Goal: Contribute content: Contribute content

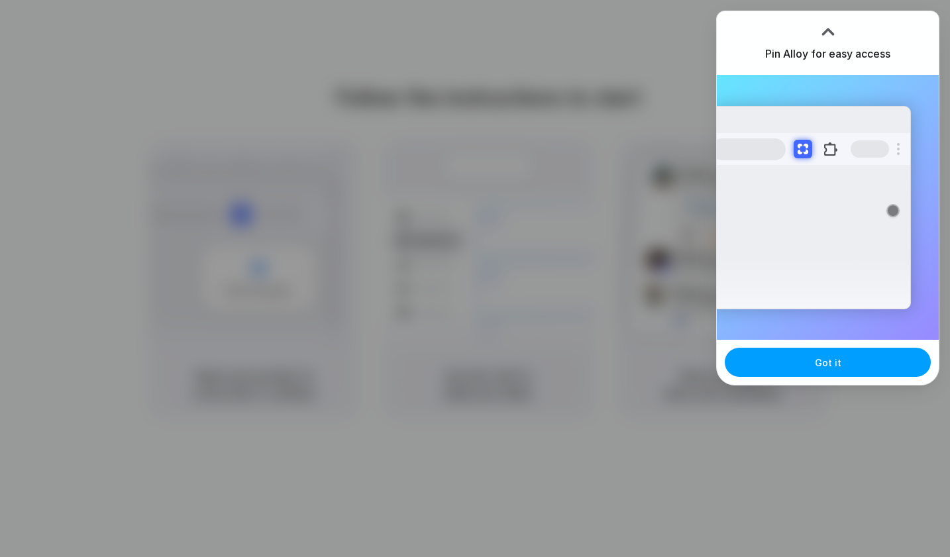
click at [811, 364] on button "Got it" at bounding box center [828, 362] width 206 height 29
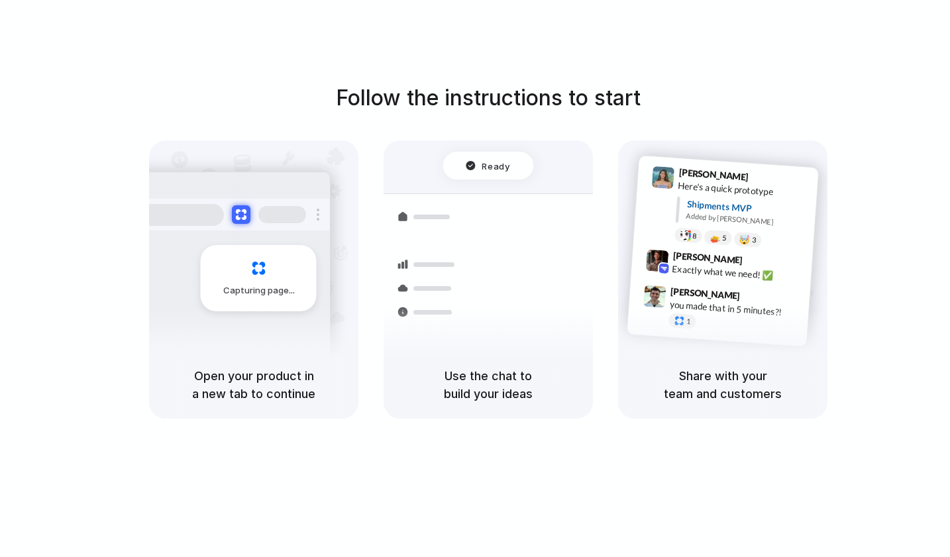
click at [868, 61] on div "Follow the instructions to start Capturing page Open your product in a new tab …" at bounding box center [488, 292] width 976 height 584
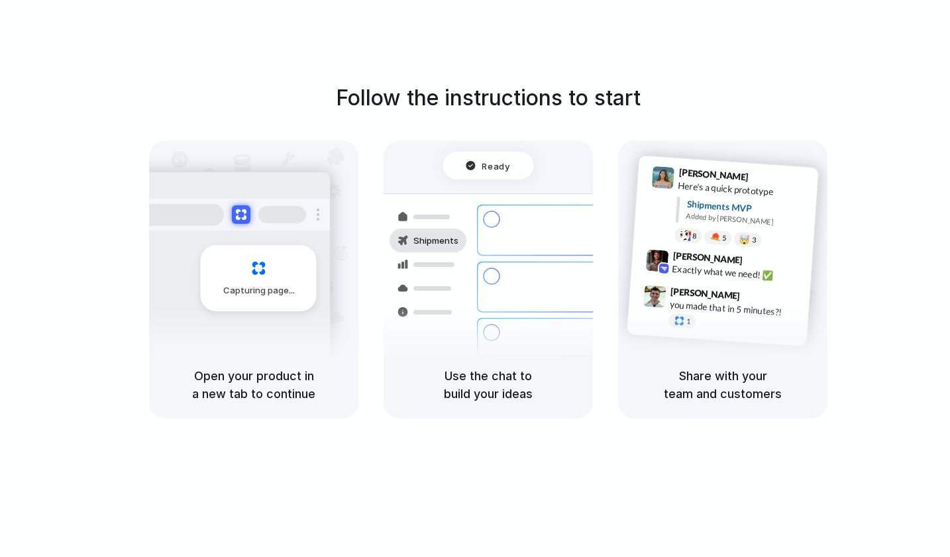
click at [742, 45] on div "Follow the instructions to start Capturing page Open your product in a new tab …" at bounding box center [488, 292] width 976 height 584
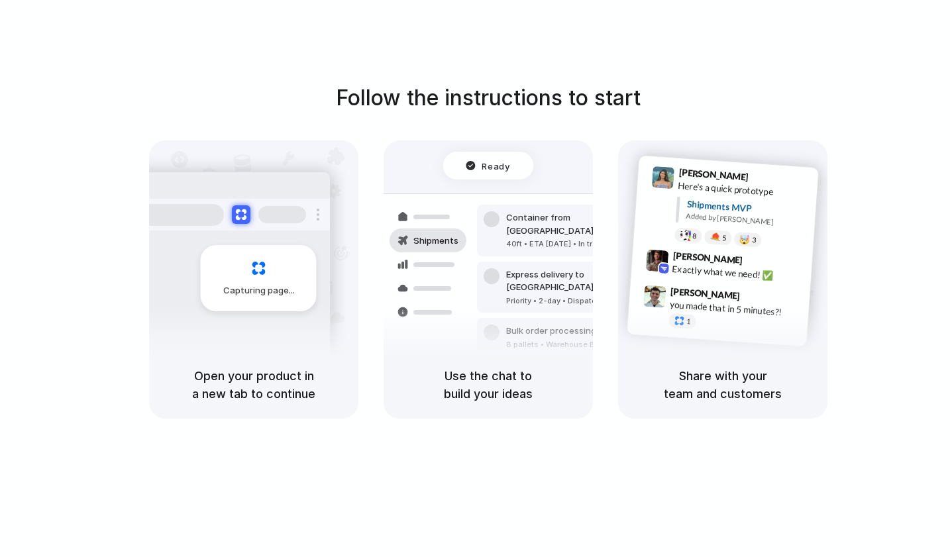
click at [603, 39] on div "Follow the instructions to start Capturing page Open your product in a new tab …" at bounding box center [488, 292] width 976 height 584
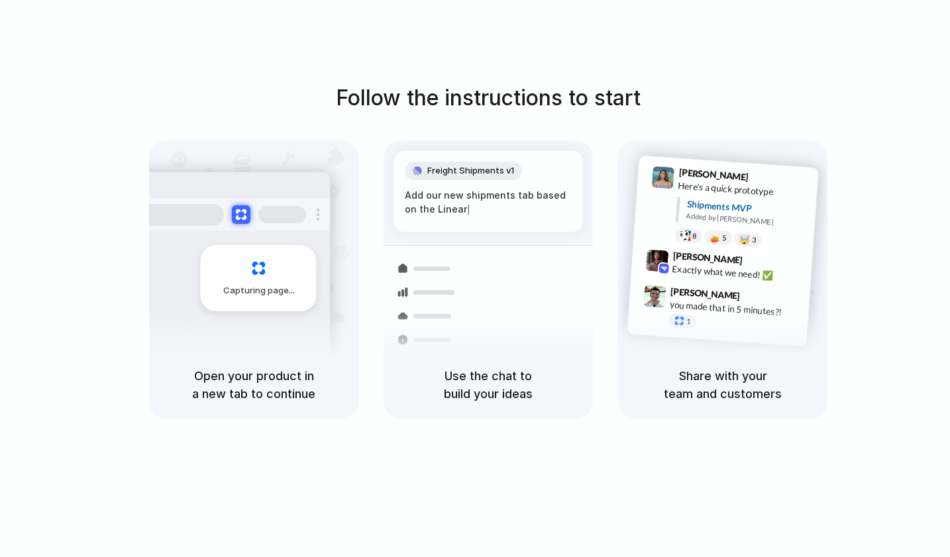
click at [262, 223] on div at bounding box center [230, 215] width 199 height 32
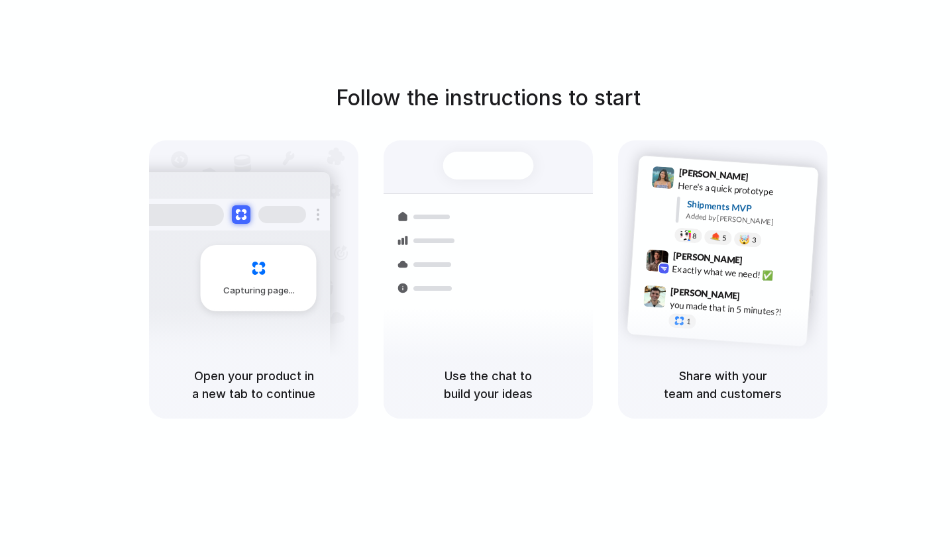
click at [504, 335] on div "Bulk order processing 8 pallets • Warehouse B • Packed" at bounding box center [566, 344] width 179 height 38
click at [747, 283] on div "Max Meyer 9:42 AM Exactly what we need! ✅" at bounding box center [721, 268] width 181 height 48
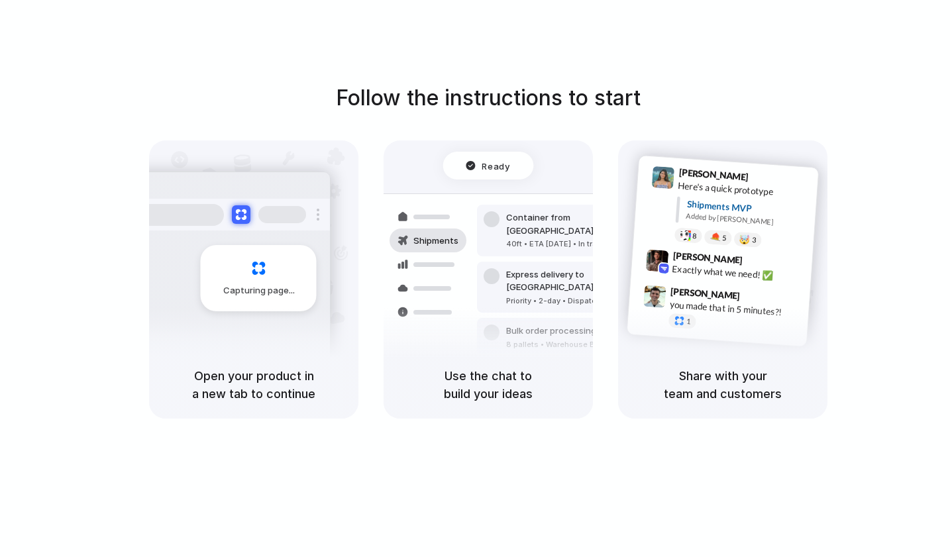
click at [475, 279] on div at bounding box center [475, 279] width 0 height 0
click at [664, 59] on div "Follow the instructions to start Capturing page Open your product in a new tab …" at bounding box center [488, 292] width 976 height 584
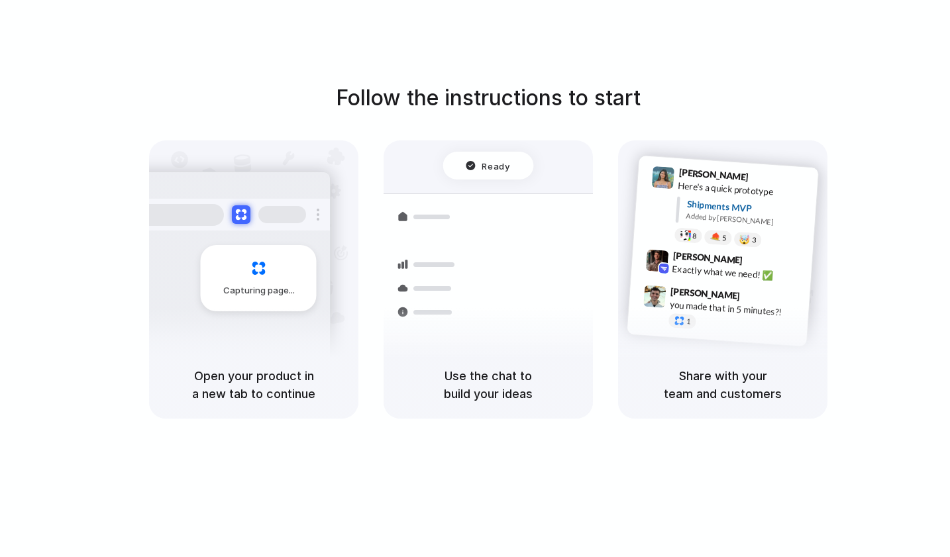
click at [475, 279] on div at bounding box center [475, 279] width 0 height 0
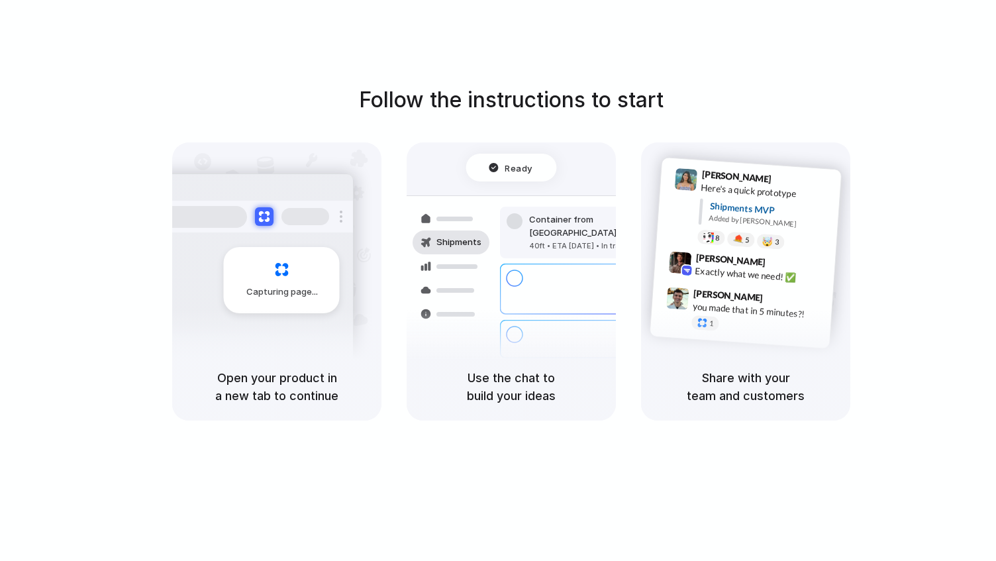
click at [498, 281] on div at bounding box center [498, 281] width 0 height 0
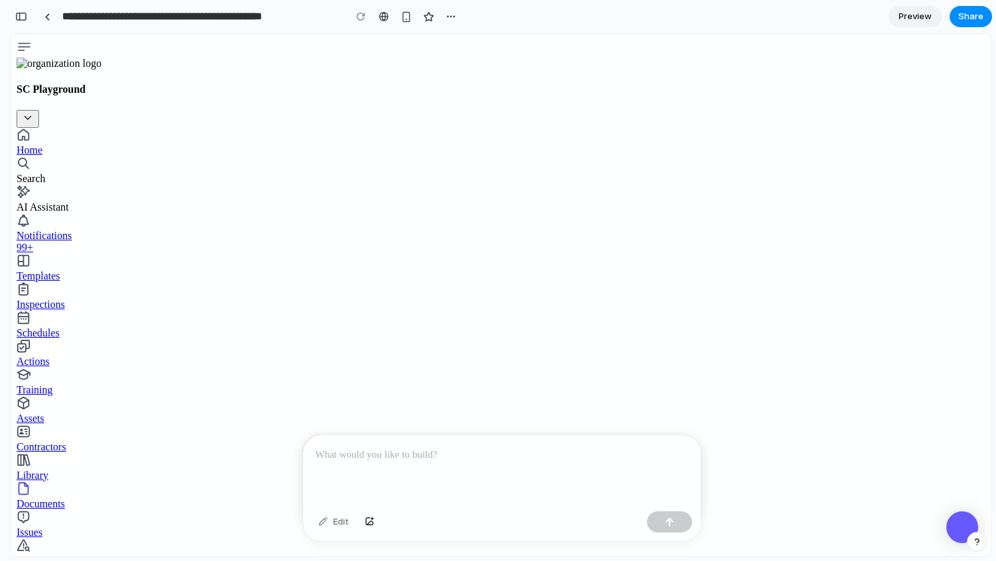
click at [498, 281] on div at bounding box center [498, 281] width 0 height 0
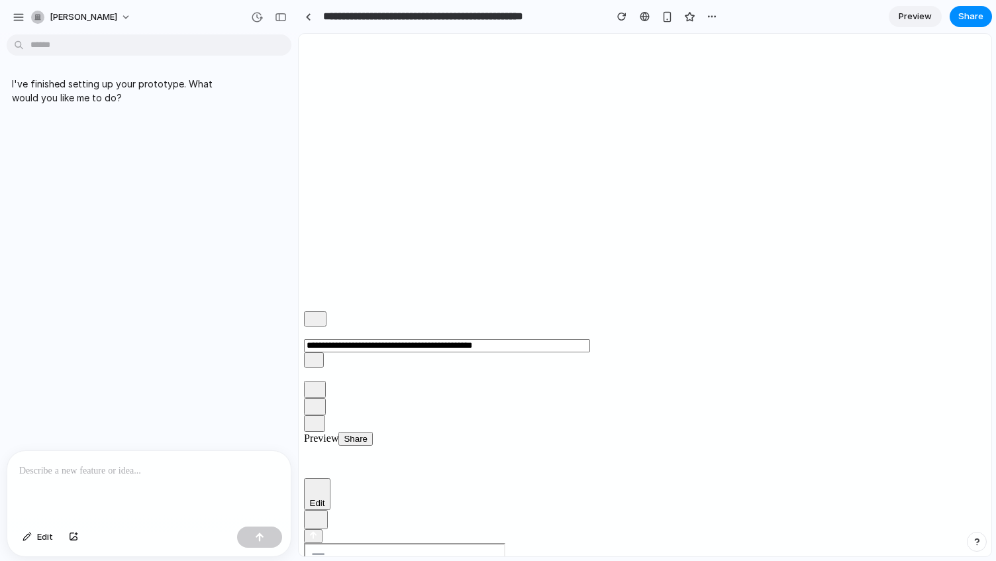
click at [304, 17] on link at bounding box center [308, 17] width 20 height 20
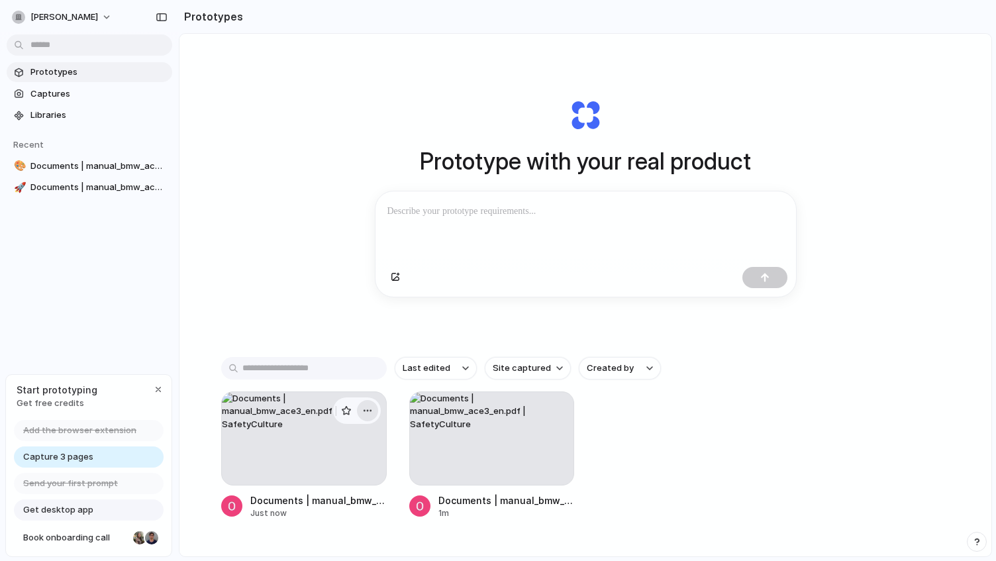
click at [368, 407] on div "button" at bounding box center [367, 410] width 11 height 11
click at [328, 480] on span "Delete" at bounding box center [317, 483] width 28 height 13
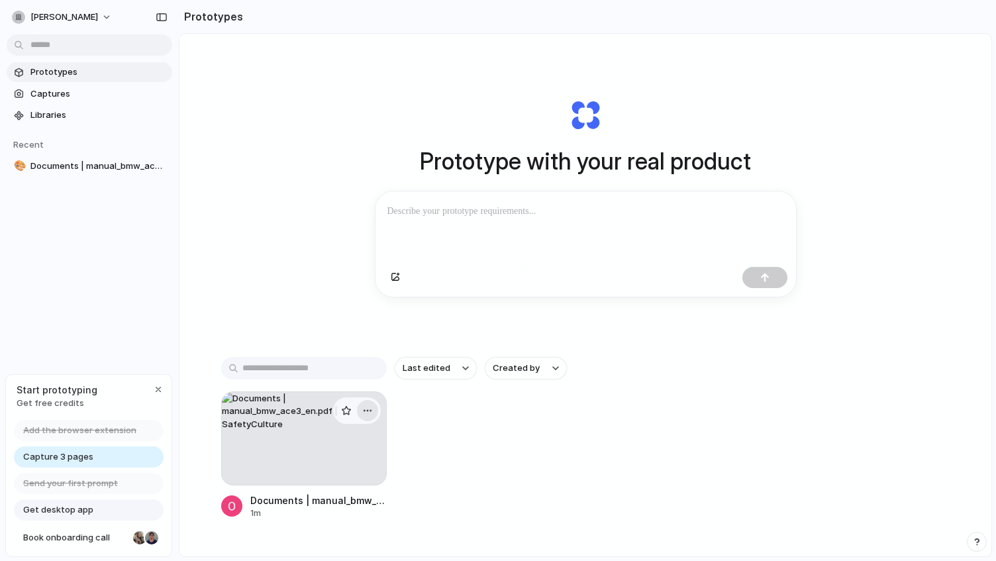
click at [374, 410] on button "button" at bounding box center [367, 410] width 21 height 21
click at [323, 480] on span "Delete" at bounding box center [317, 483] width 28 height 13
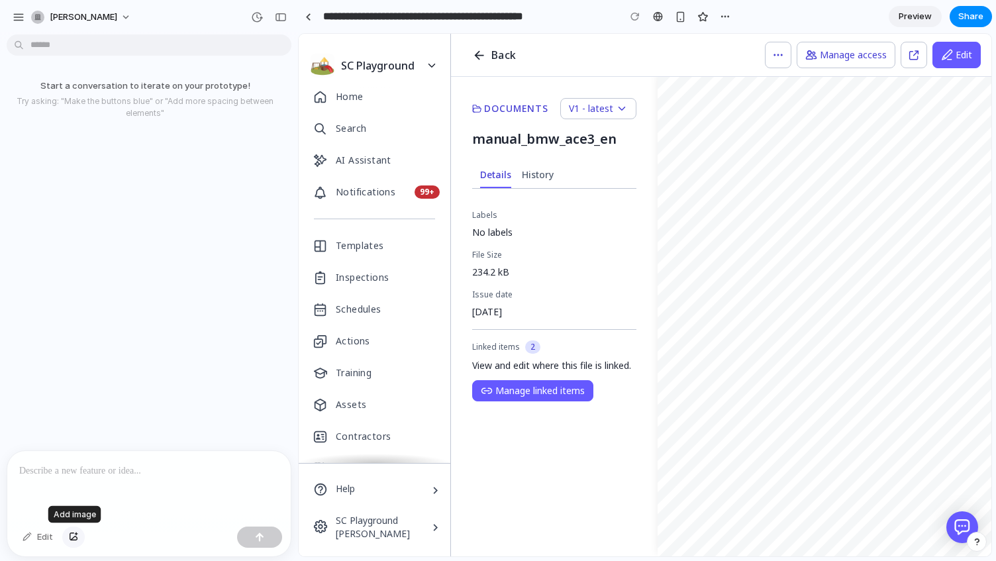
click at [74, 537] on div "button" at bounding box center [73, 537] width 9 height 8
click at [103, 386] on p at bounding box center [149, 385] width 260 height 16
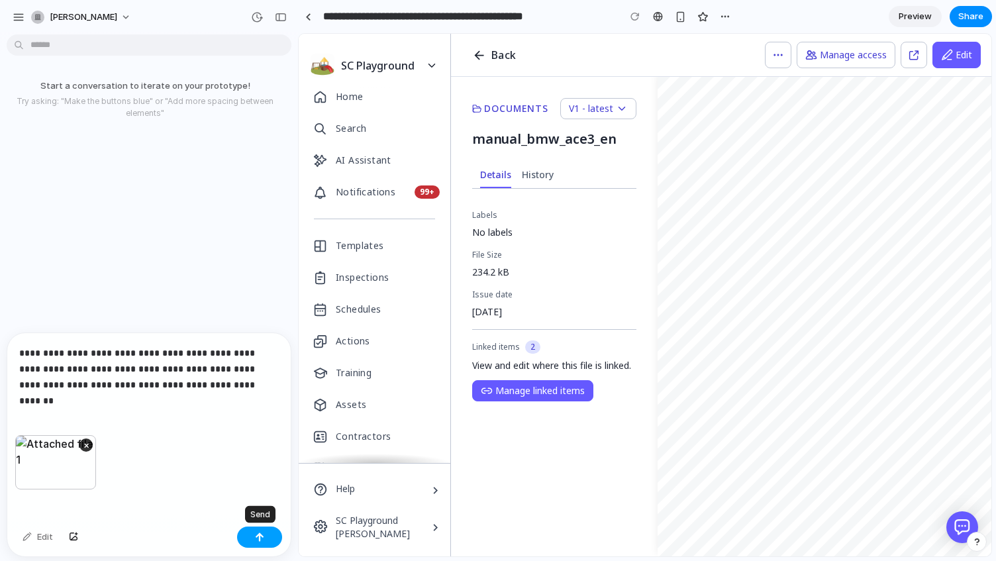
click at [258, 539] on div "button" at bounding box center [259, 537] width 9 height 9
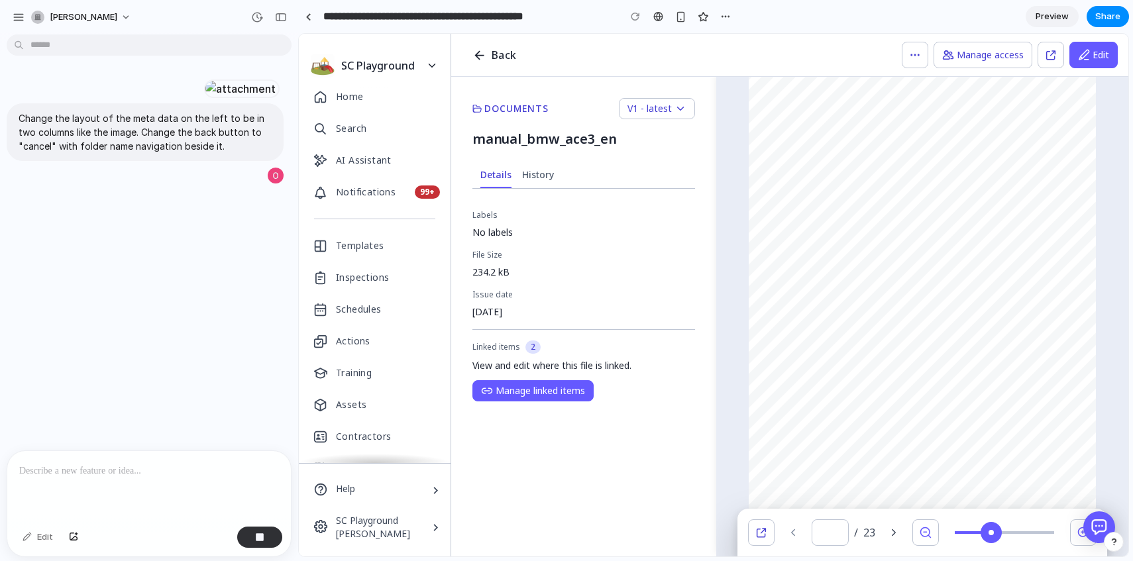
scroll to position [66, 0]
click at [204, 98] on div at bounding box center [240, 88] width 73 height 19
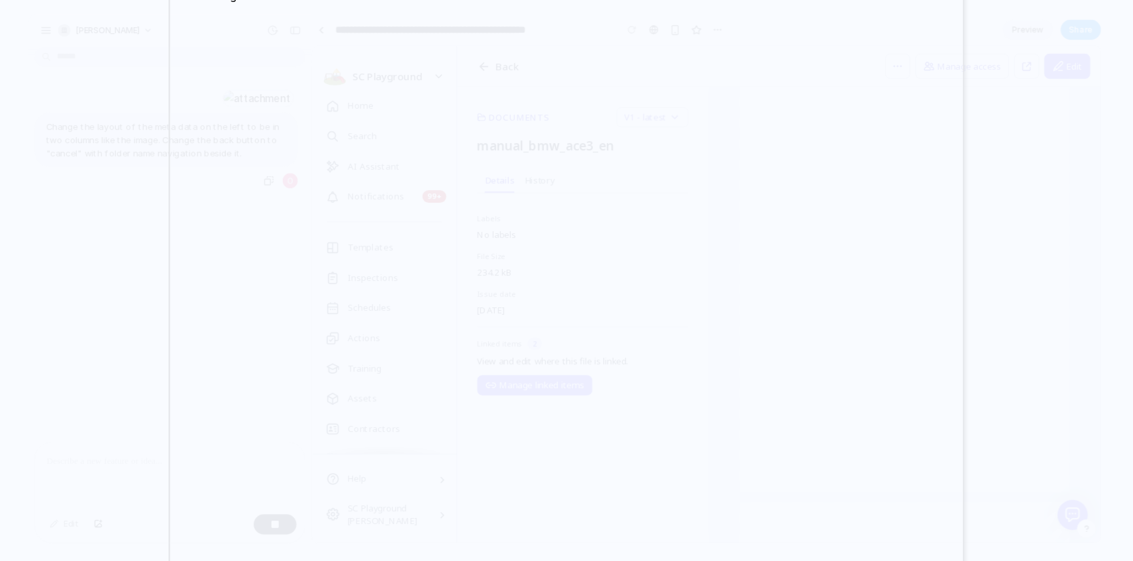
click at [996, 102] on div at bounding box center [566, 280] width 1133 height 561
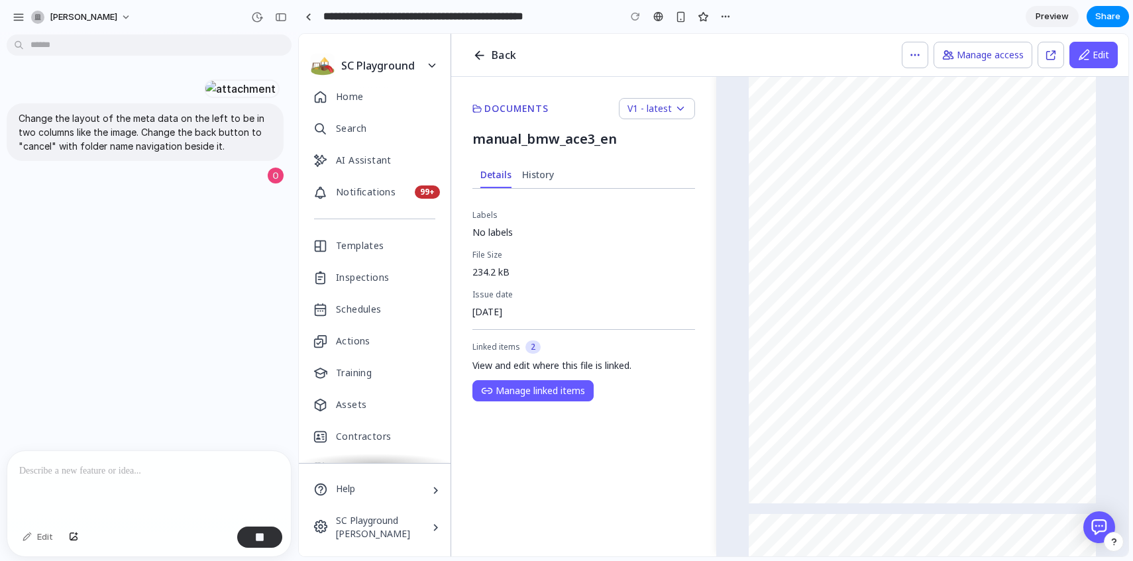
click at [158, 479] on div at bounding box center [149, 486] width 284 height 70
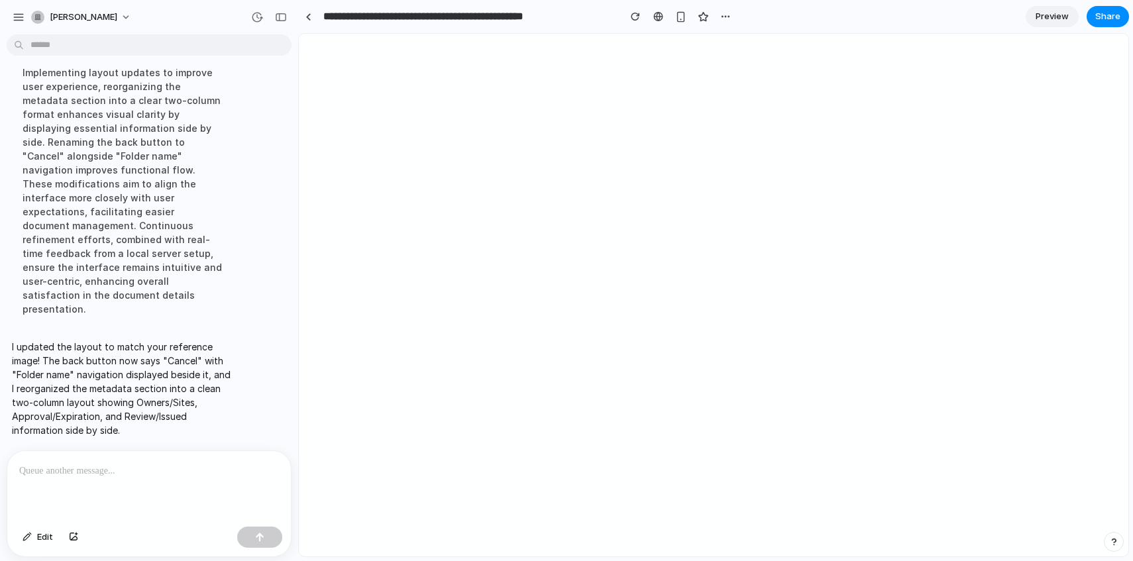
scroll to position [0, 0]
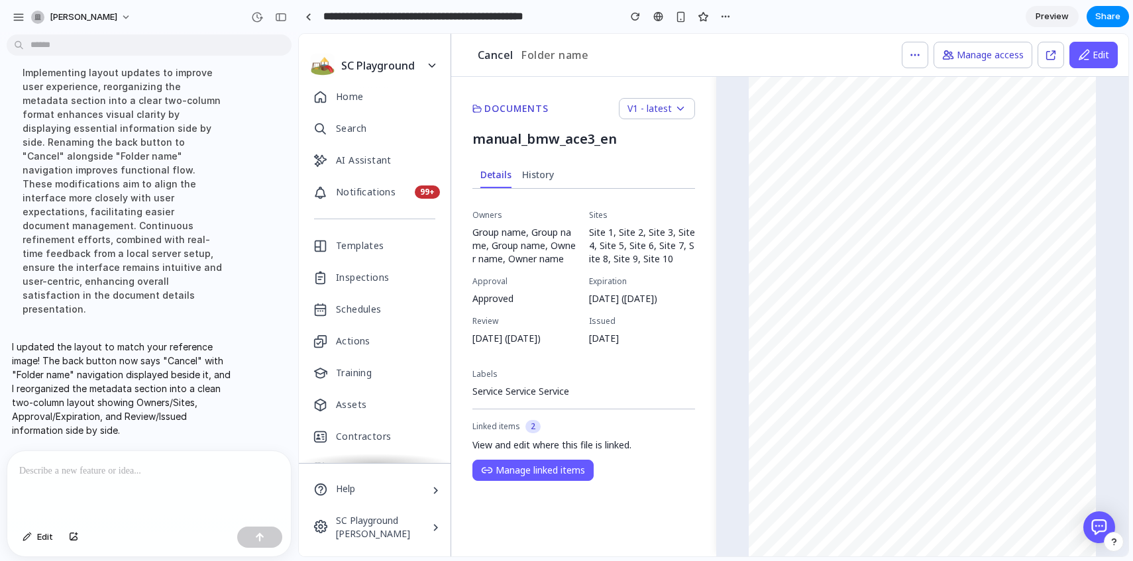
click at [486, 217] on span "Owners" at bounding box center [487, 215] width 30 height 11
click at [40, 478] on p at bounding box center [149, 471] width 260 height 16
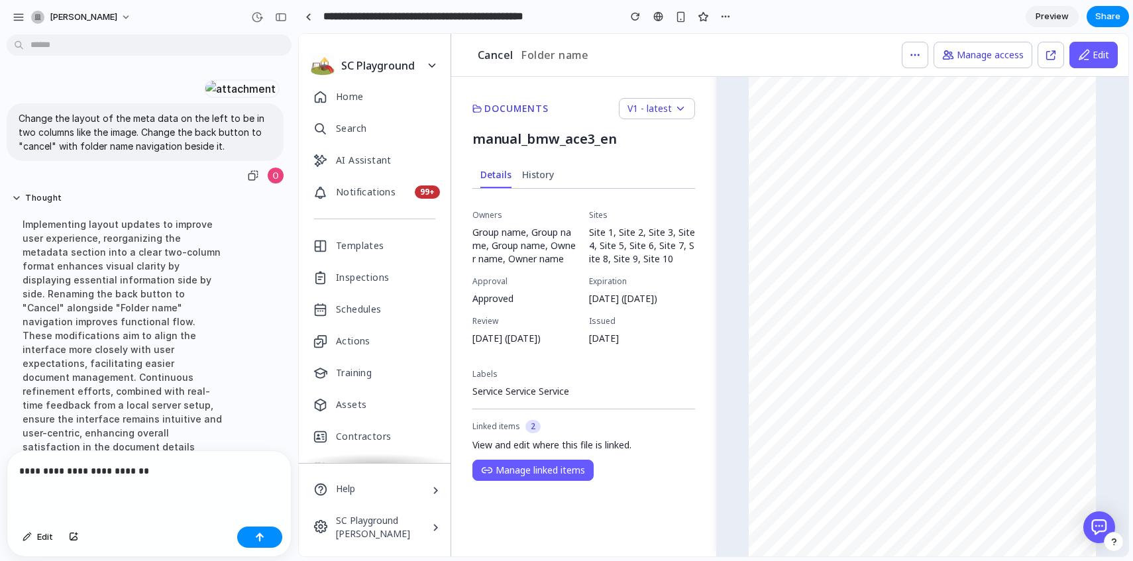
click at [204, 98] on div at bounding box center [240, 88] width 73 height 19
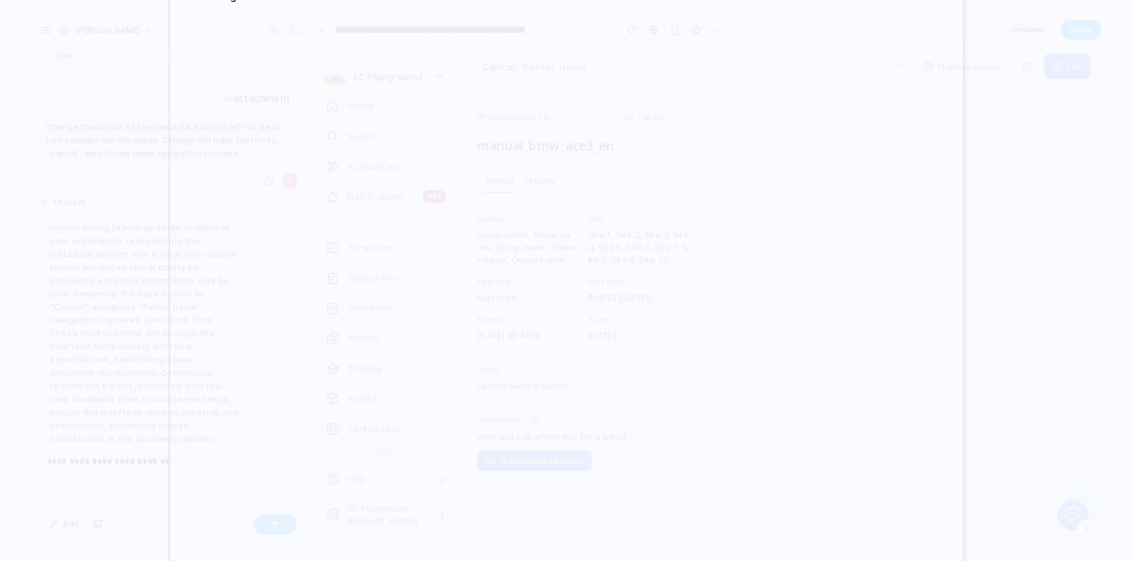
click at [89, 372] on div at bounding box center [566, 280] width 1133 height 561
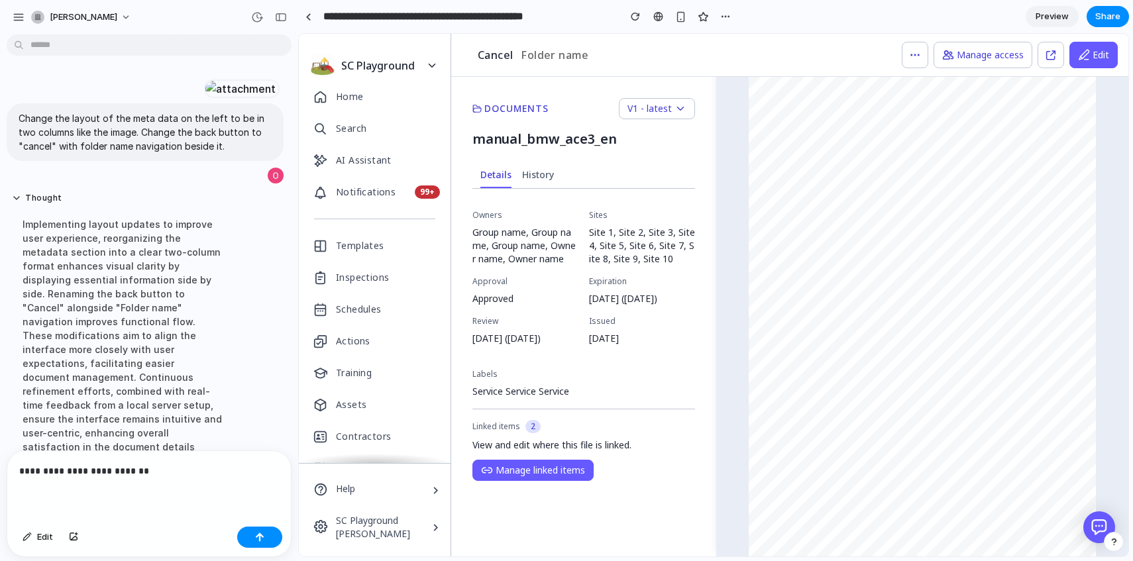
click at [474, 215] on span "Owners" at bounding box center [487, 215] width 30 height 11
click at [611, 208] on div "Documents V1 - latest manual_bmw_ace3_en Details History Owners Group name, Gro…" at bounding box center [583, 317] width 265 height 480
click at [499, 281] on span "Approval" at bounding box center [489, 281] width 35 height 11
click at [173, 472] on p "**********" at bounding box center [149, 471] width 260 height 16
click at [43, 472] on p "**********" at bounding box center [149, 471] width 260 height 16
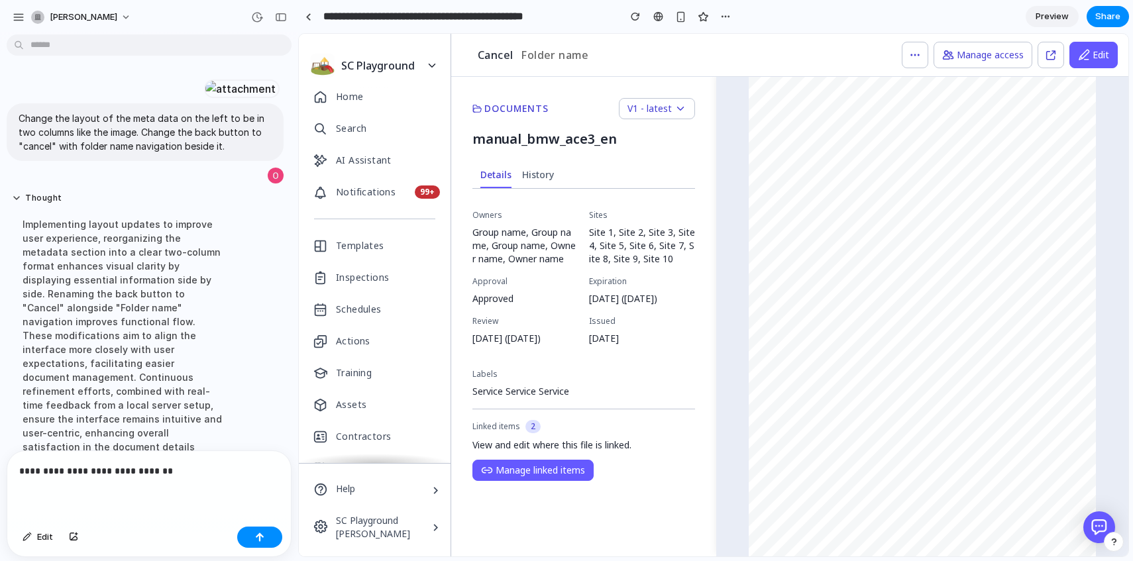
click at [39, 472] on p "**********" at bounding box center [149, 471] width 260 height 16
click at [262, 537] on div "button" at bounding box center [259, 537] width 9 height 9
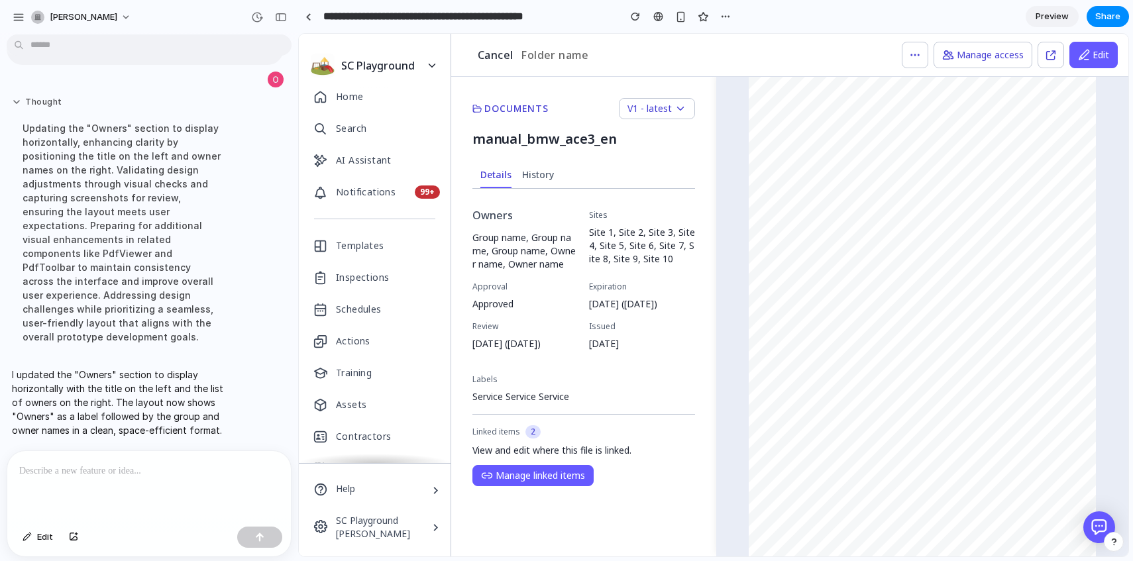
click at [17, 108] on button "Thought" at bounding box center [122, 102] width 221 height 11
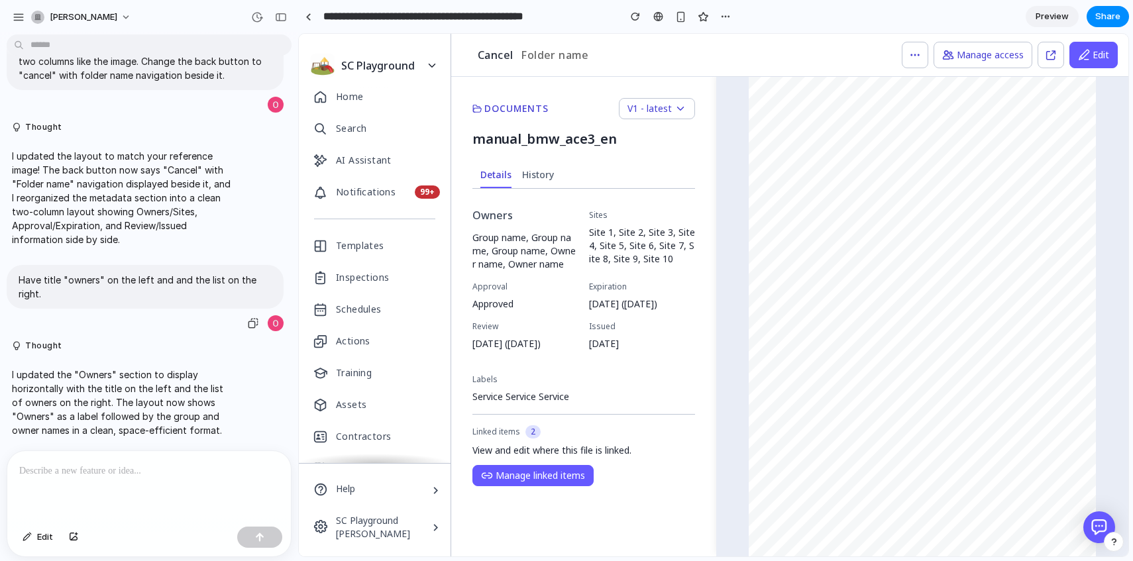
scroll to position [243, 0]
click at [258, 19] on div "button" at bounding box center [257, 17] width 12 height 12
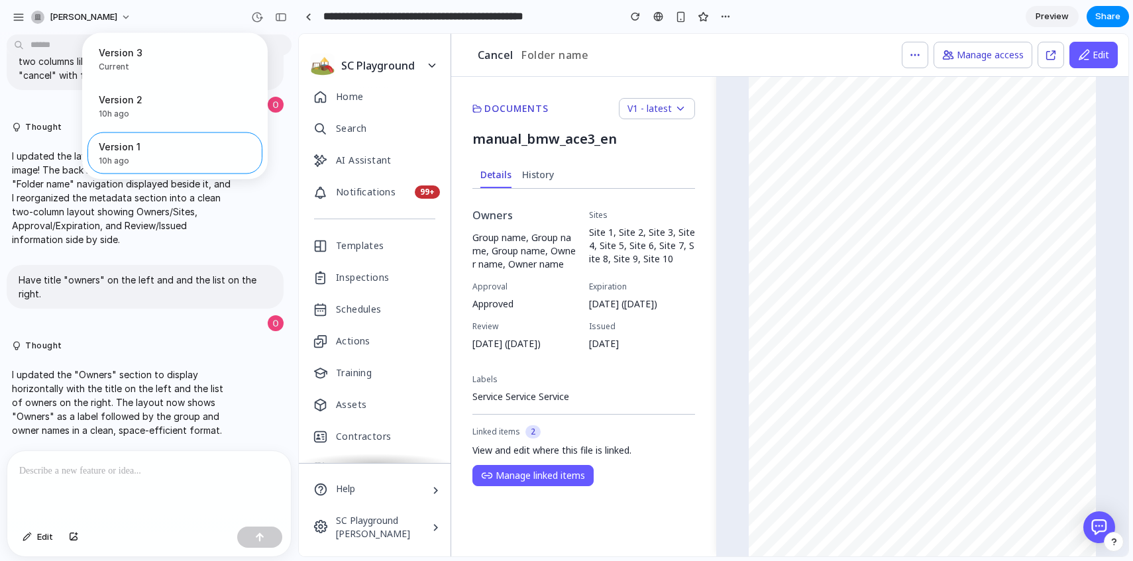
drag, startPoint x: 161, startPoint y: 95, endPoint x: 160, endPoint y: 212, distance: 116.6
click at [160, 212] on div "Version 3 Current Version 2 10h ago Restore Version 1 10h ago Restore" at bounding box center [566, 280] width 1133 height 561
click at [170, 235] on div "Version 3 Current Version 2 10h ago Restore Version 1 10h ago Restore" at bounding box center [566, 280] width 1133 height 561
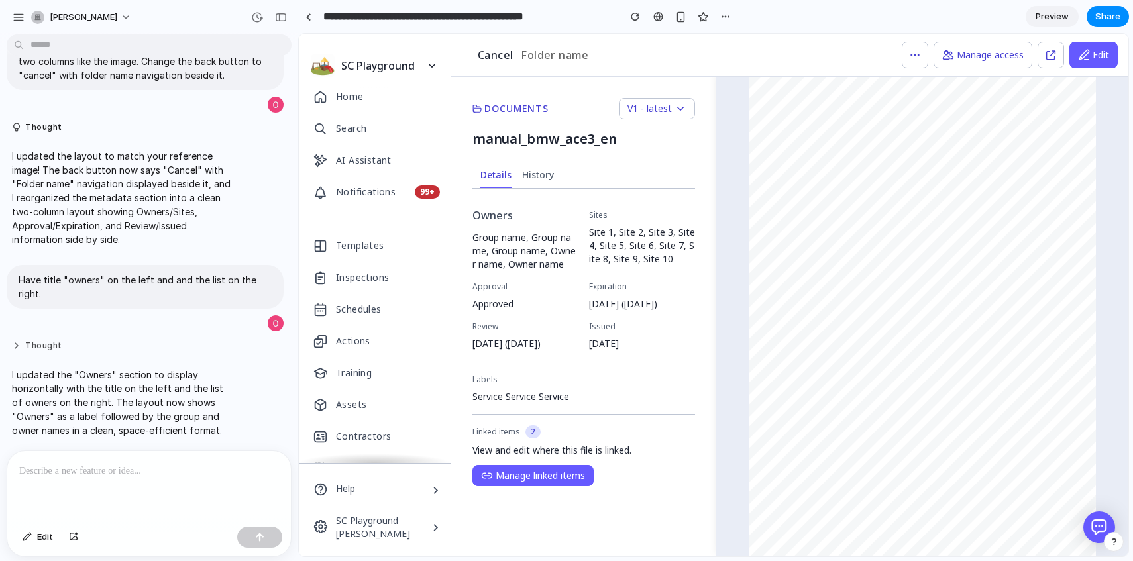
click at [15, 340] on button "Thought" at bounding box center [122, 345] width 221 height 11
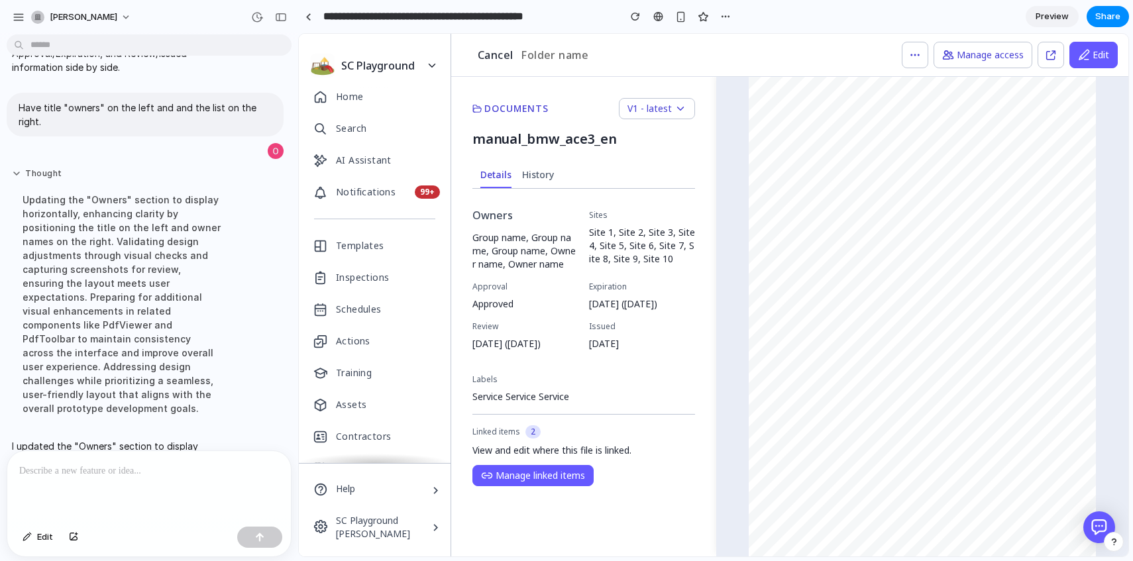
click at [15, 180] on button "Thought" at bounding box center [122, 173] width 221 height 11
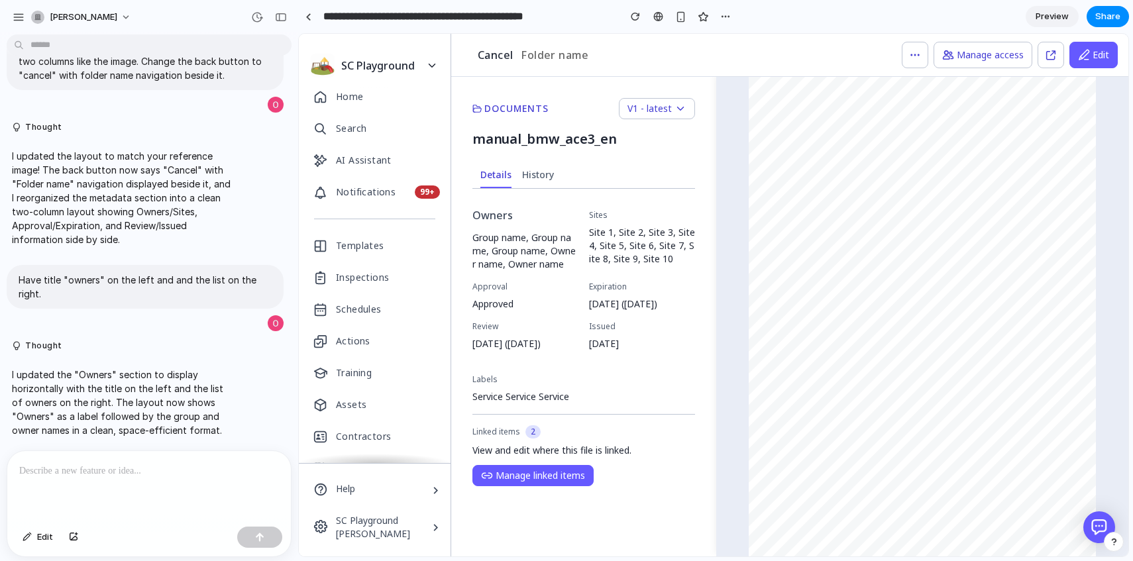
click at [98, 473] on p at bounding box center [149, 471] width 260 height 16
click at [37, 538] on span "Edit" at bounding box center [45, 537] width 16 height 13
click at [603, 212] on div at bounding box center [713, 295] width 829 height 522
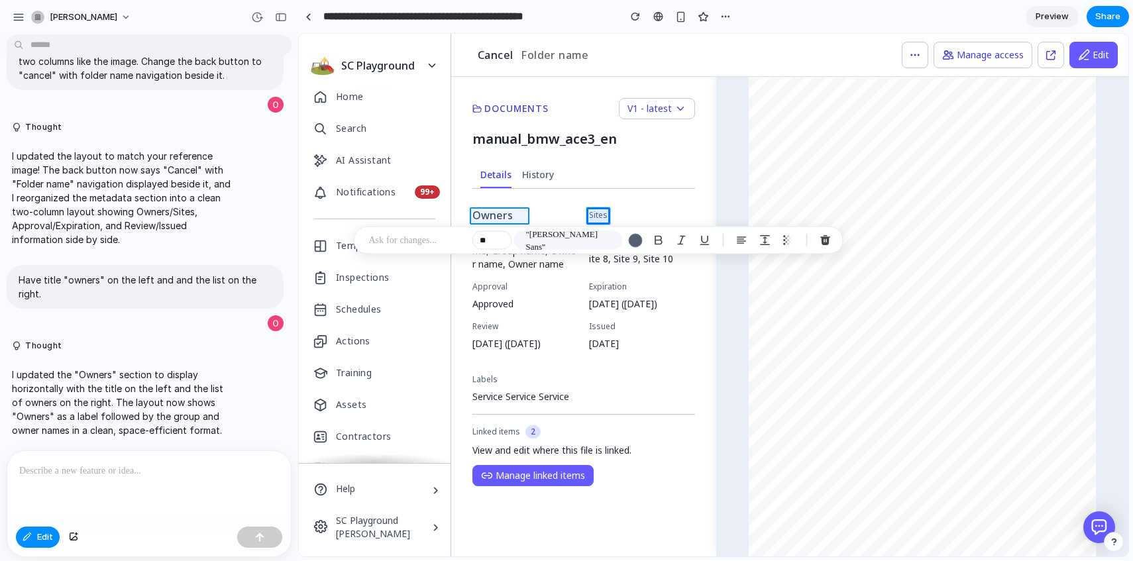
click at [506, 215] on div at bounding box center [713, 295] width 829 height 522
click at [597, 217] on div at bounding box center [713, 295] width 829 height 522
click at [503, 217] on div at bounding box center [713, 295] width 829 height 522
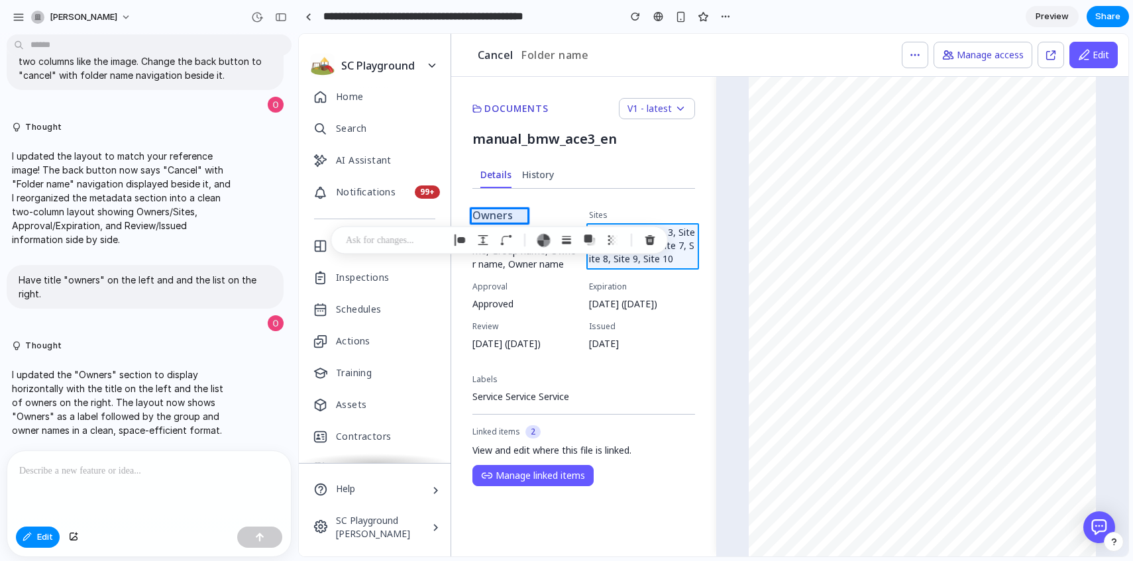
click at [609, 264] on div at bounding box center [713, 295] width 829 height 522
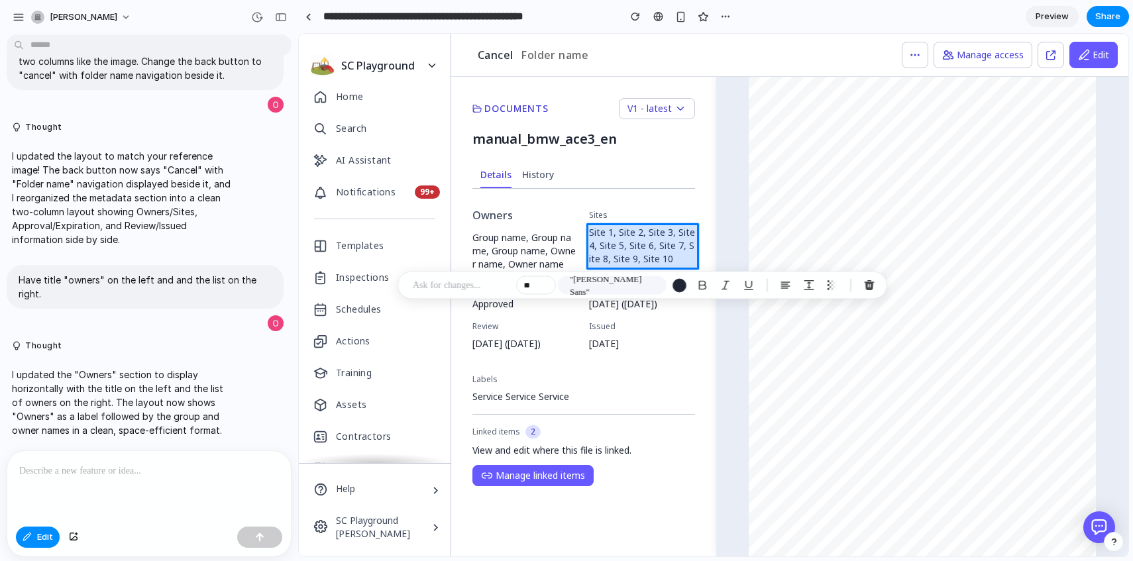
click at [597, 232] on div at bounding box center [713, 295] width 829 height 522
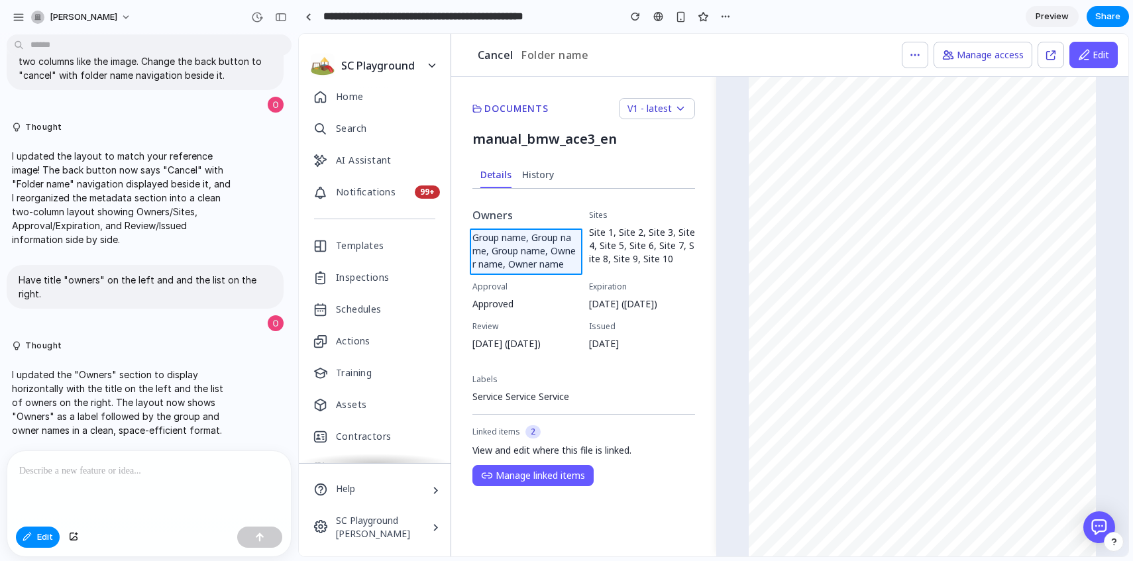
click at [519, 245] on div at bounding box center [713, 295] width 829 height 522
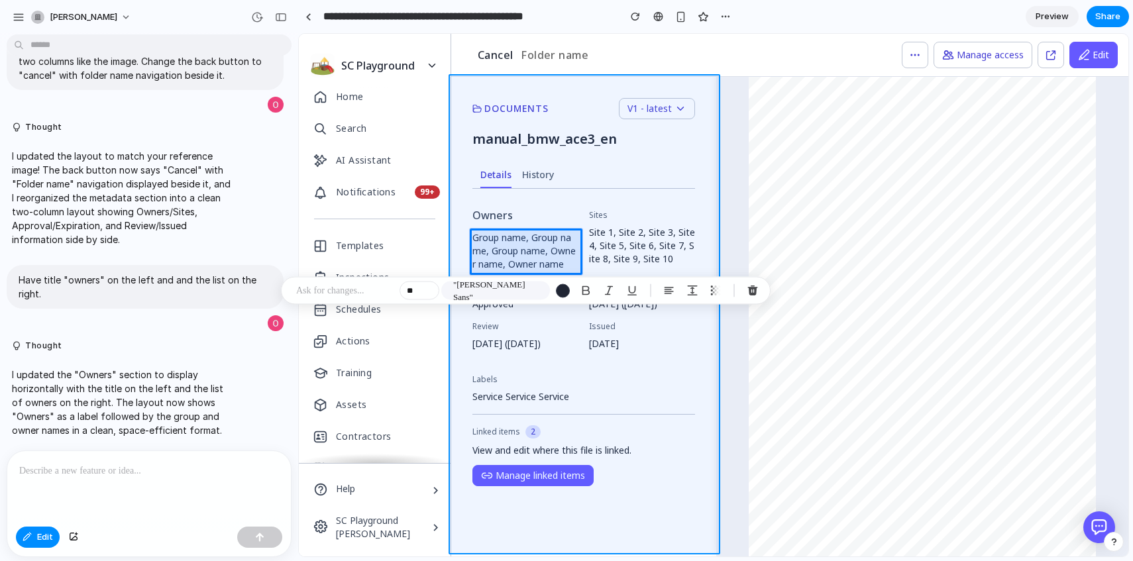
click at [562, 197] on div at bounding box center [713, 295] width 829 height 522
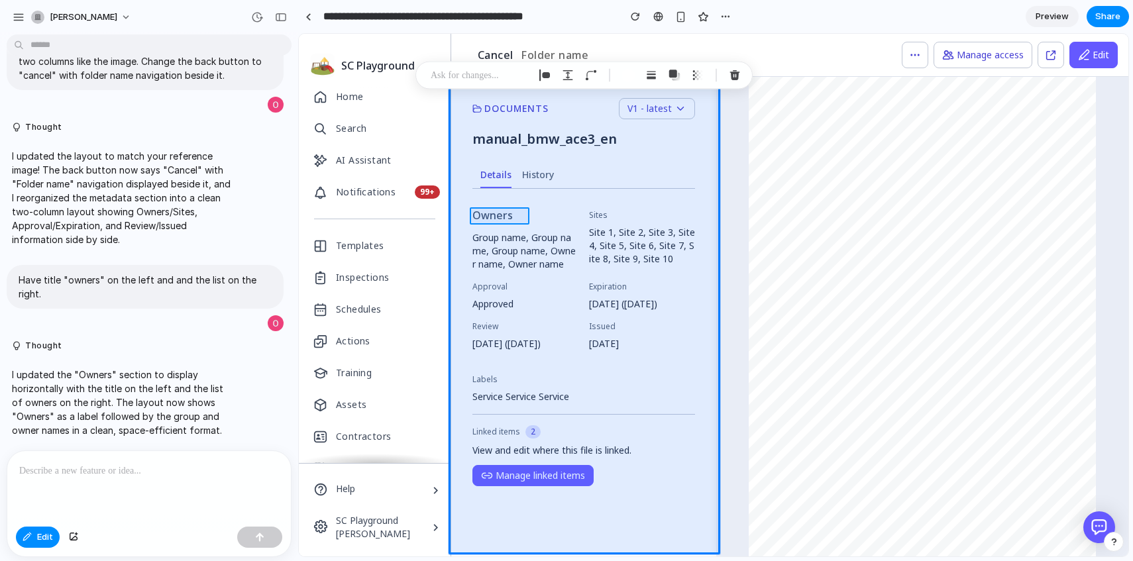
click at [520, 212] on div at bounding box center [713, 295] width 829 height 522
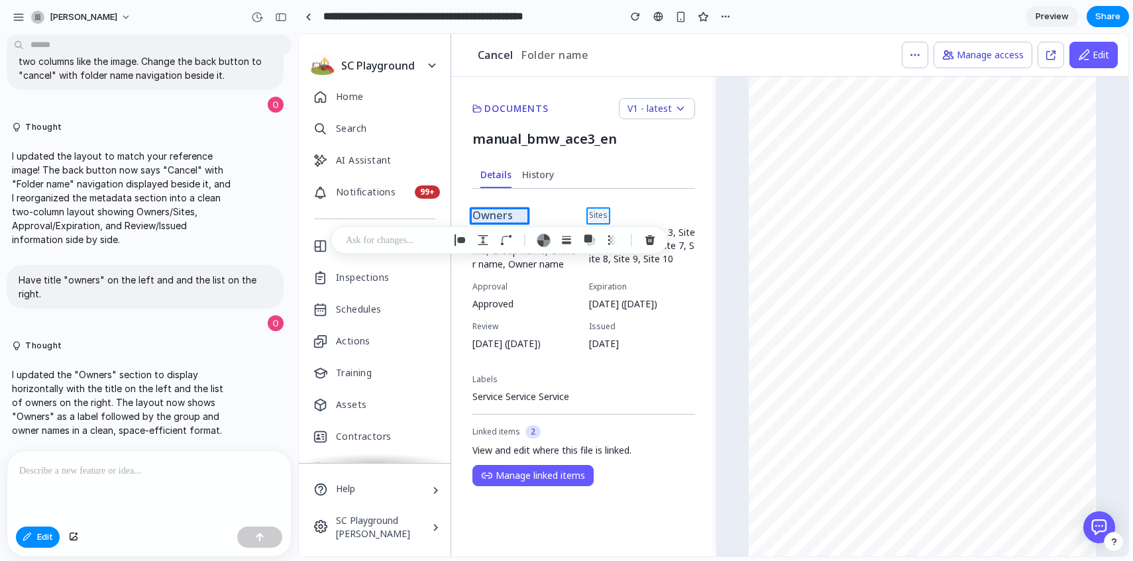
click at [598, 215] on div at bounding box center [713, 295] width 829 height 522
click at [505, 215] on div at bounding box center [713, 295] width 829 height 522
click at [509, 297] on div at bounding box center [713, 295] width 829 height 522
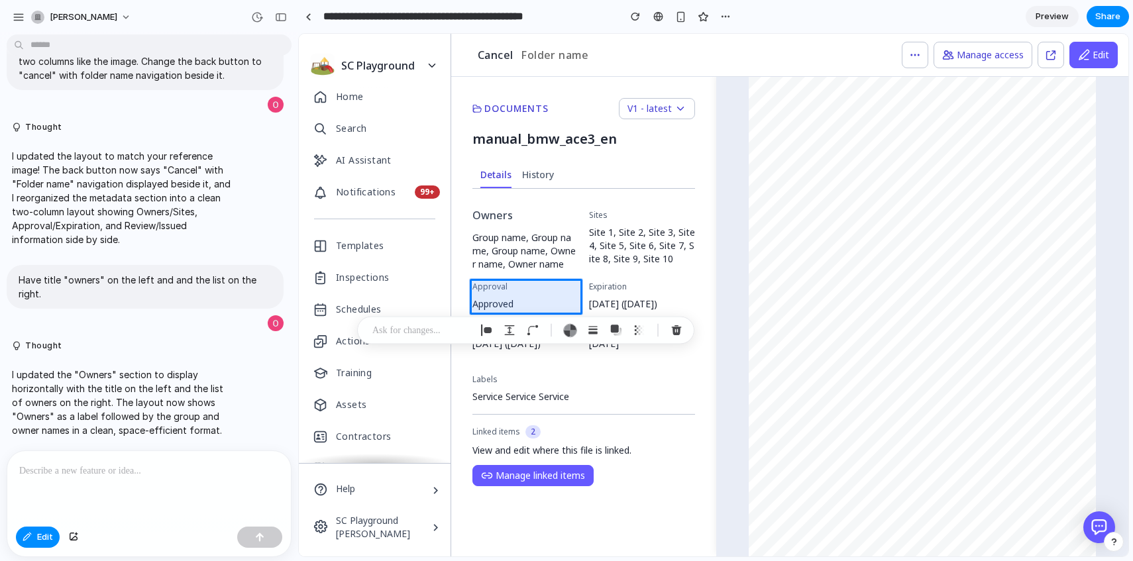
click at [425, 331] on p at bounding box center [421, 331] width 98 height 16
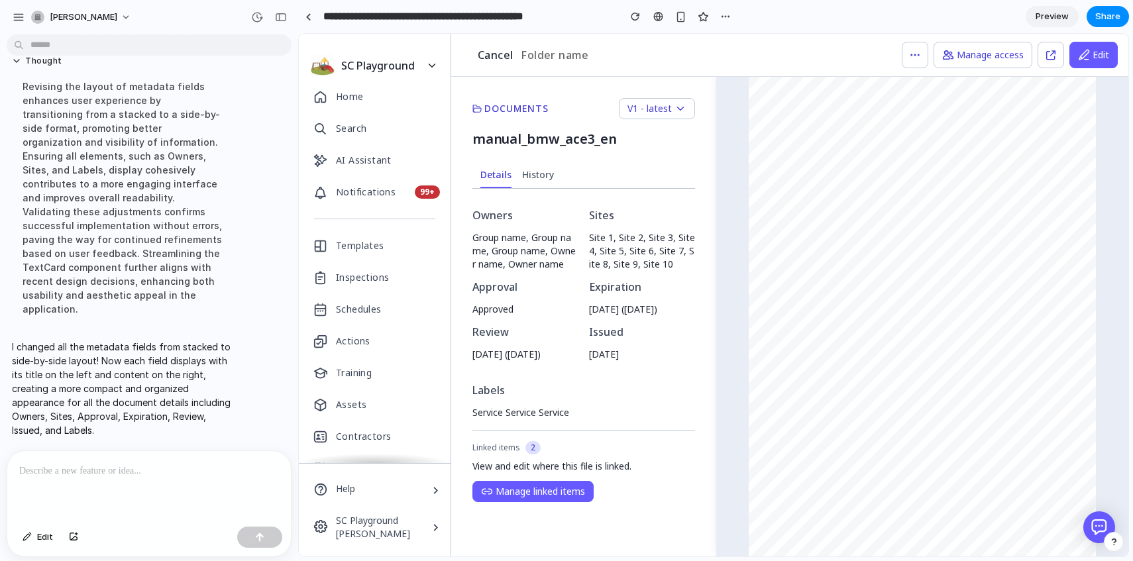
scroll to position [692, 0]
click at [498, 240] on span "Group name, Group name, Group name, Owner name, Owner name" at bounding box center [525, 251] width 106 height 40
click at [43, 537] on span "Edit" at bounding box center [45, 537] width 16 height 13
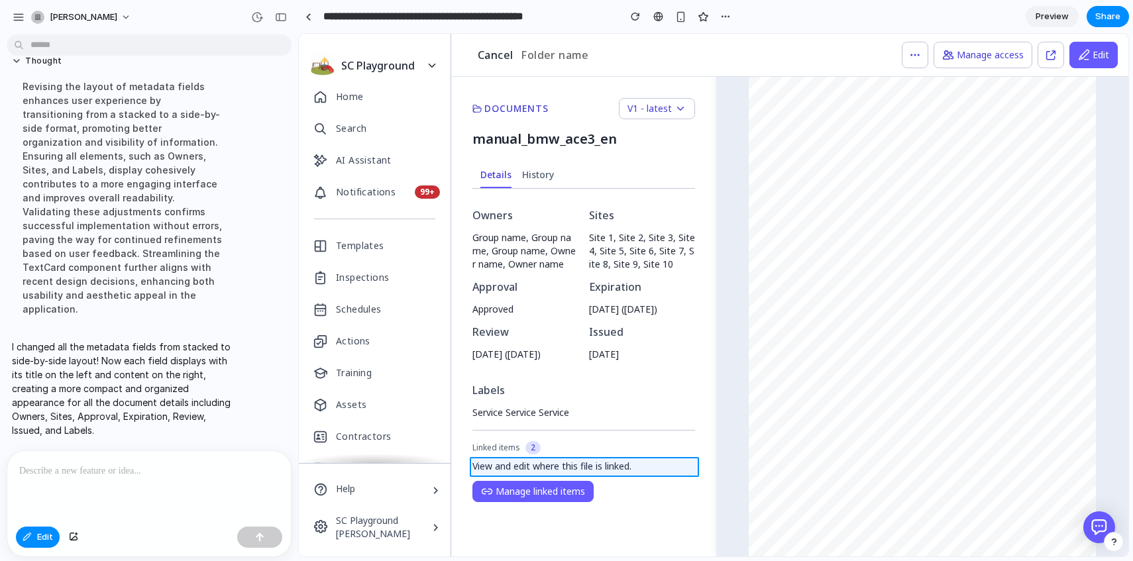
click at [504, 466] on div at bounding box center [713, 295] width 829 height 522
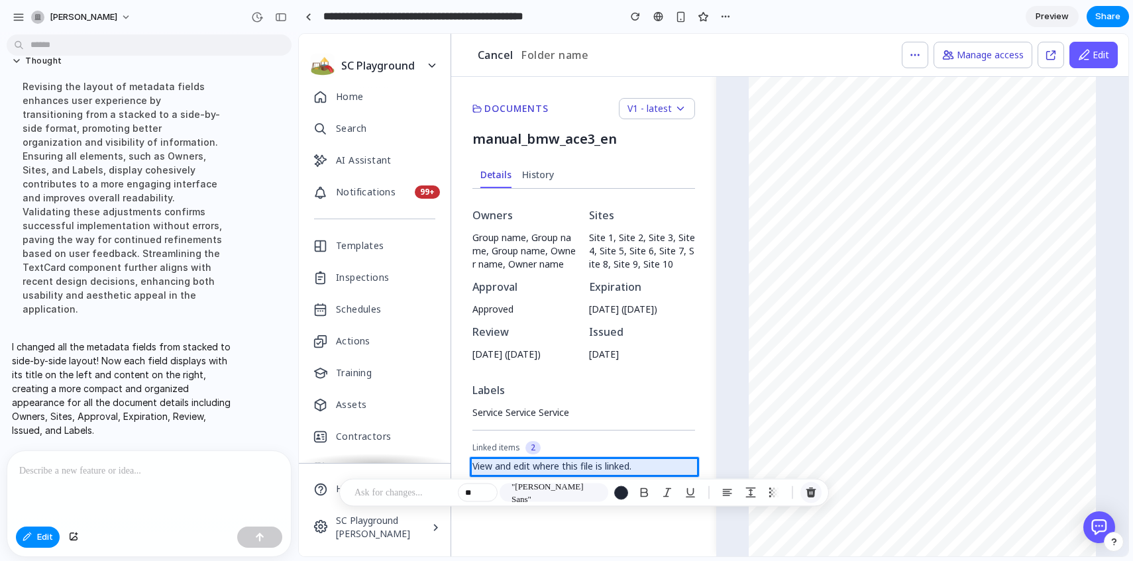
click at [810, 492] on div "button" at bounding box center [811, 493] width 12 height 12
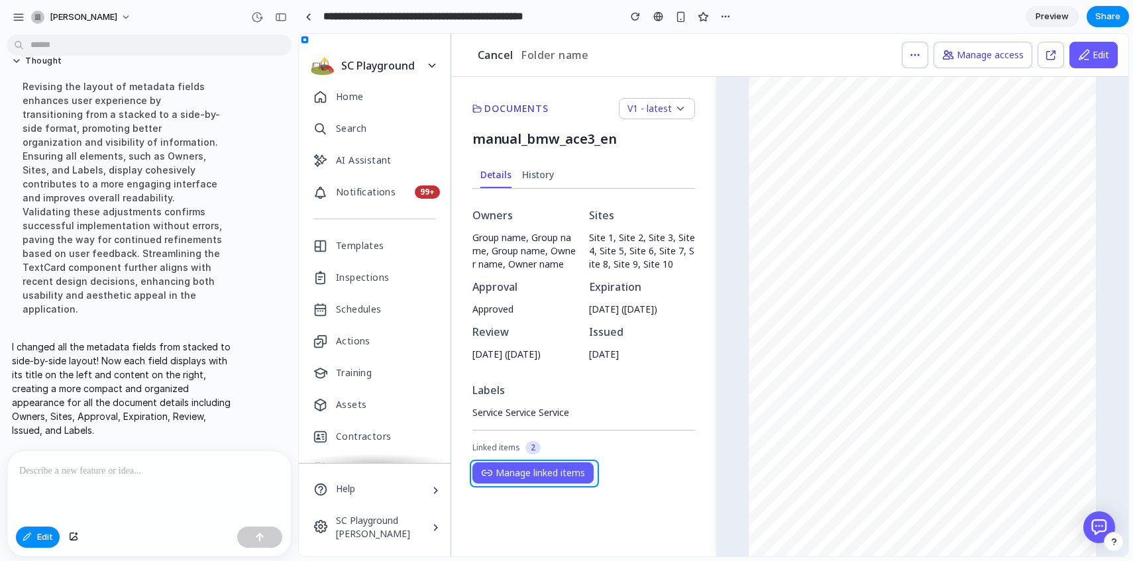
click at [503, 471] on div at bounding box center [713, 295] width 829 height 522
click at [429, 501] on p at bounding box center [430, 503] width 98 height 16
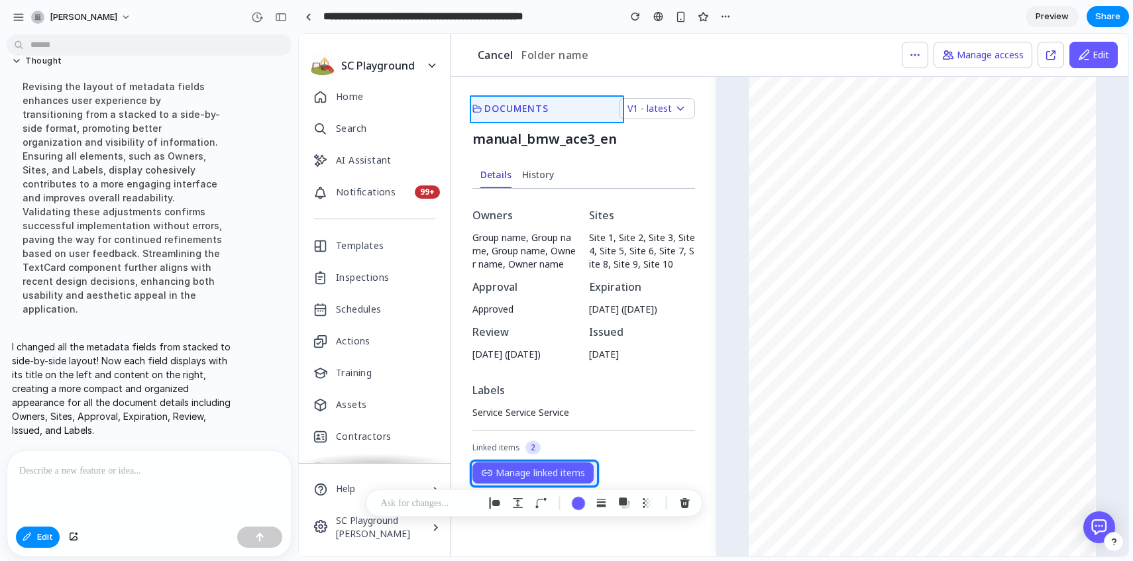
click at [555, 106] on div at bounding box center [713, 295] width 829 height 522
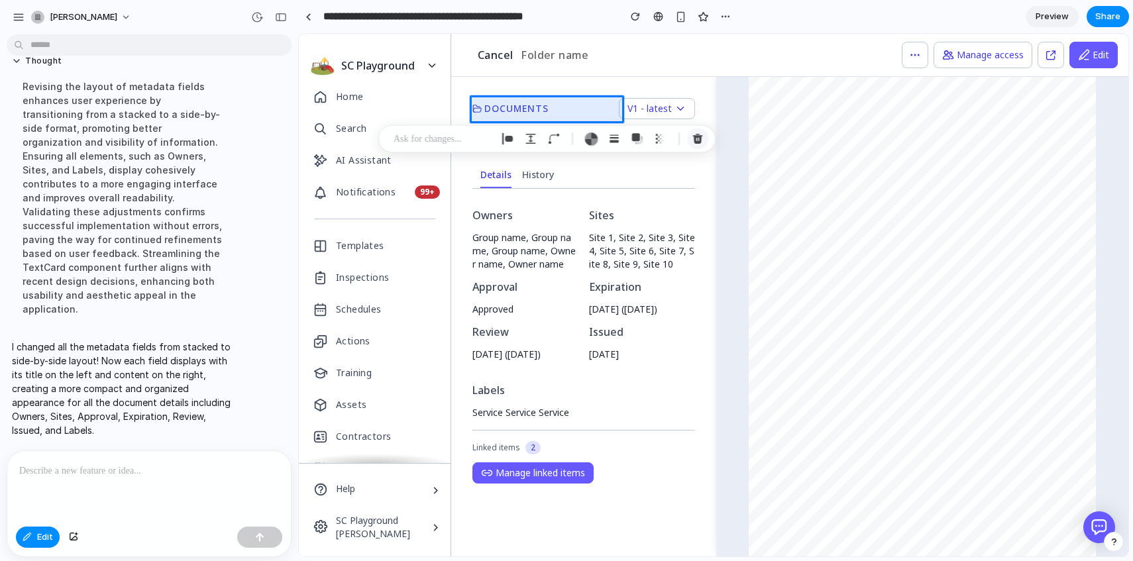
click at [694, 139] on div "button" at bounding box center [698, 139] width 12 height 12
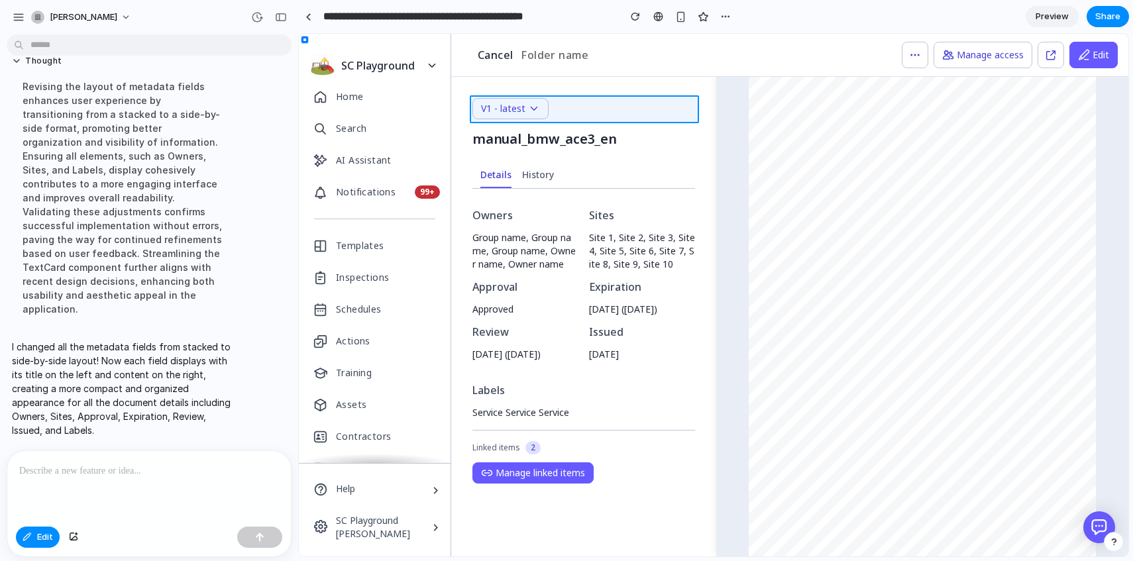
click at [567, 105] on div at bounding box center [713, 295] width 829 height 522
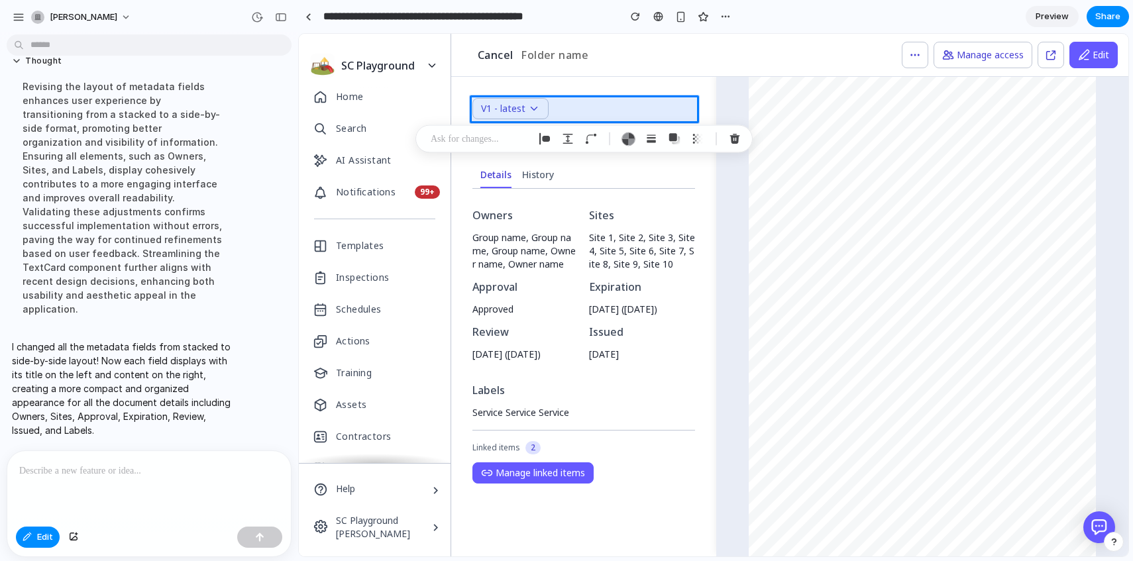
click at [499, 135] on p at bounding box center [480, 139] width 98 height 16
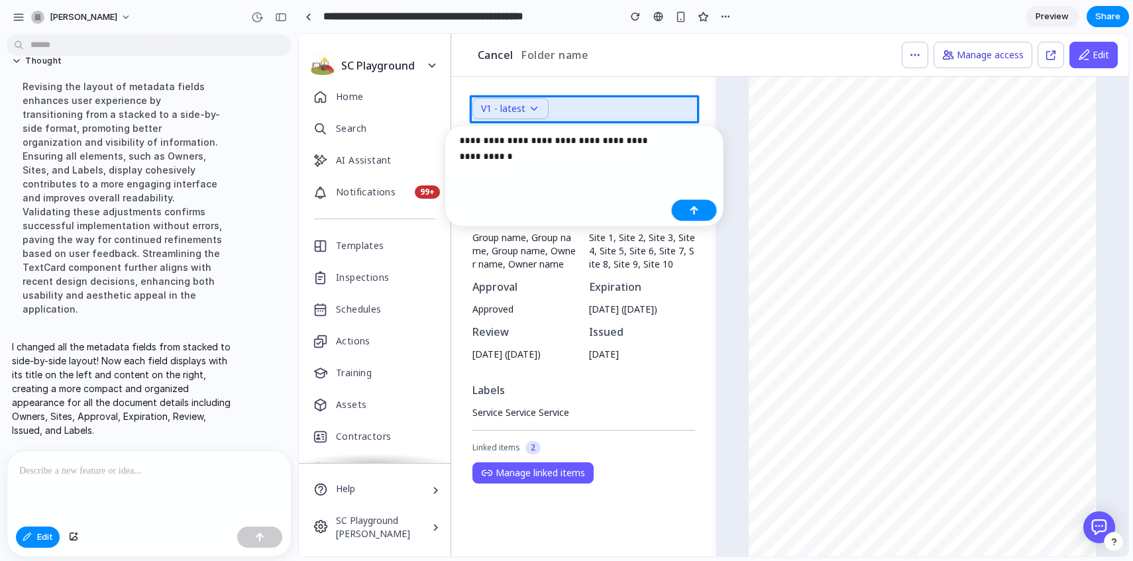
click at [623, 141] on p "**********" at bounding box center [563, 148] width 207 height 32
click at [521, 147] on p "**********" at bounding box center [563, 148] width 207 height 32
click at [517, 155] on p "**********" at bounding box center [563, 148] width 207 height 32
click at [574, 140] on p "**********" at bounding box center [563, 148] width 207 height 32
drag, startPoint x: 546, startPoint y: 160, endPoint x: 418, endPoint y: 156, distance: 128.6
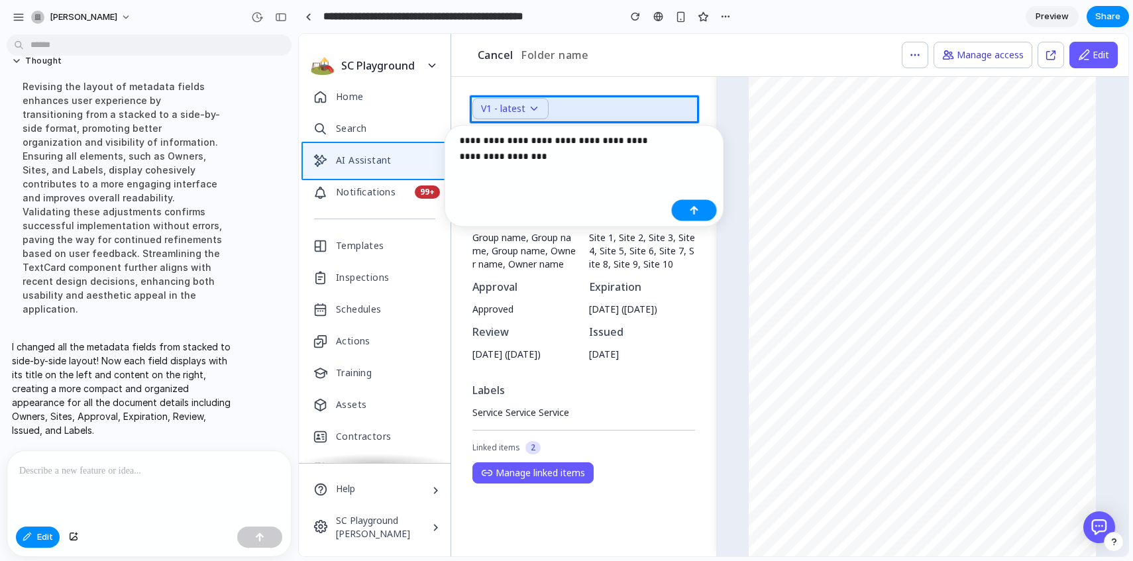
click at [418, 157] on body "**********" at bounding box center [566, 280] width 1133 height 561
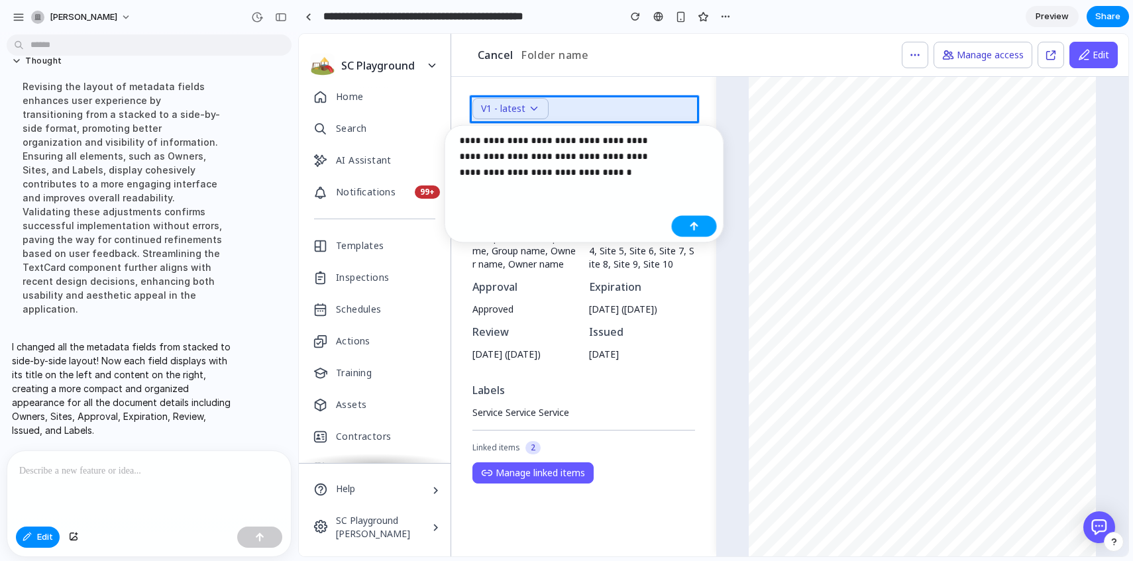
click at [690, 216] on button "button" at bounding box center [694, 226] width 45 height 21
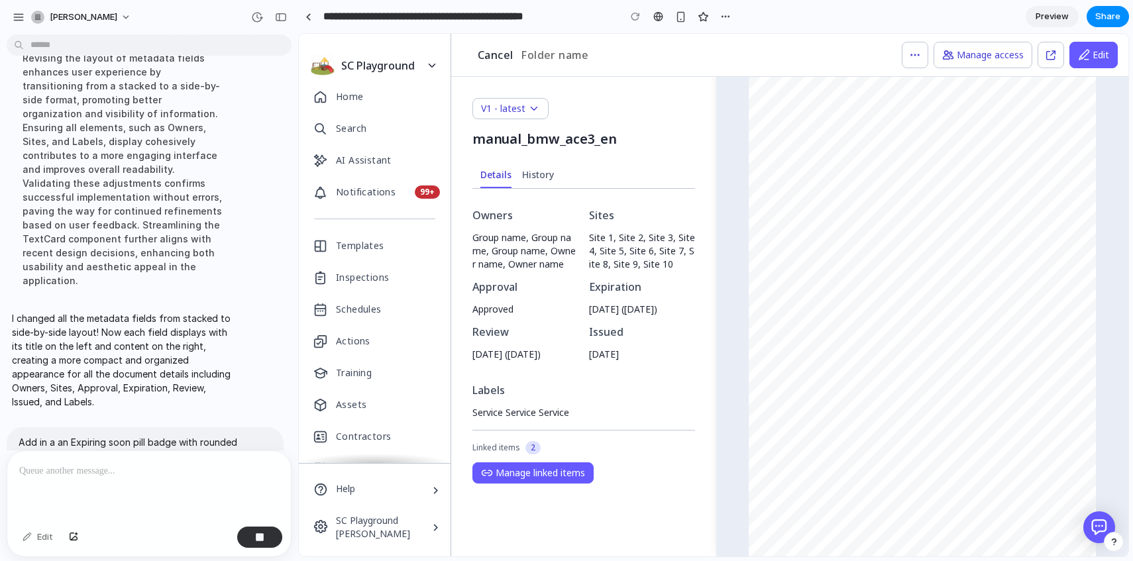
scroll to position [813, 0]
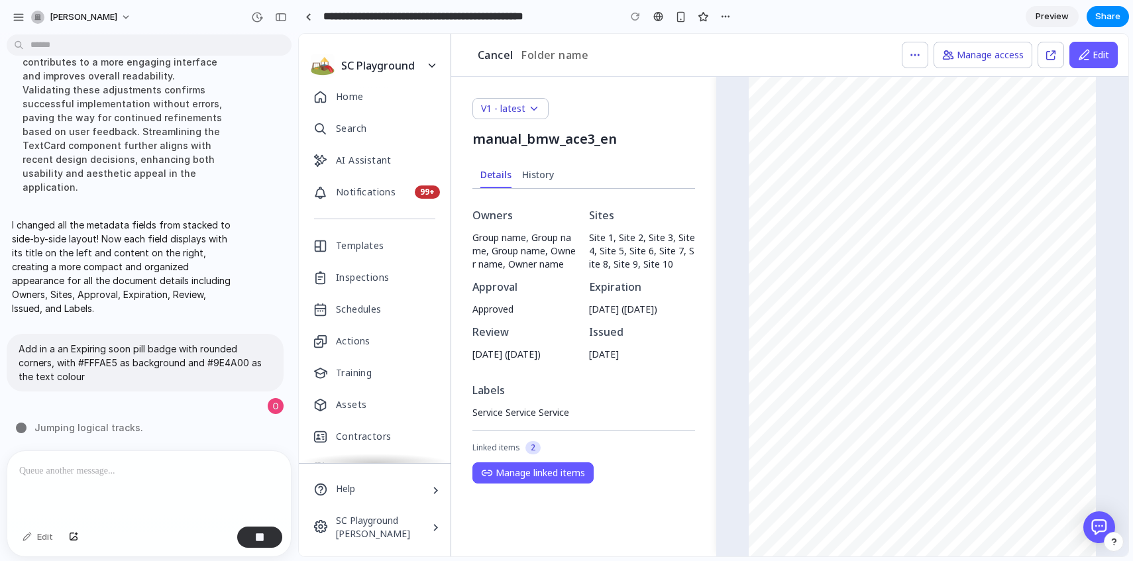
click at [536, 135] on span "manual_bmw_ace3_en" at bounding box center [544, 139] width 144 height 18
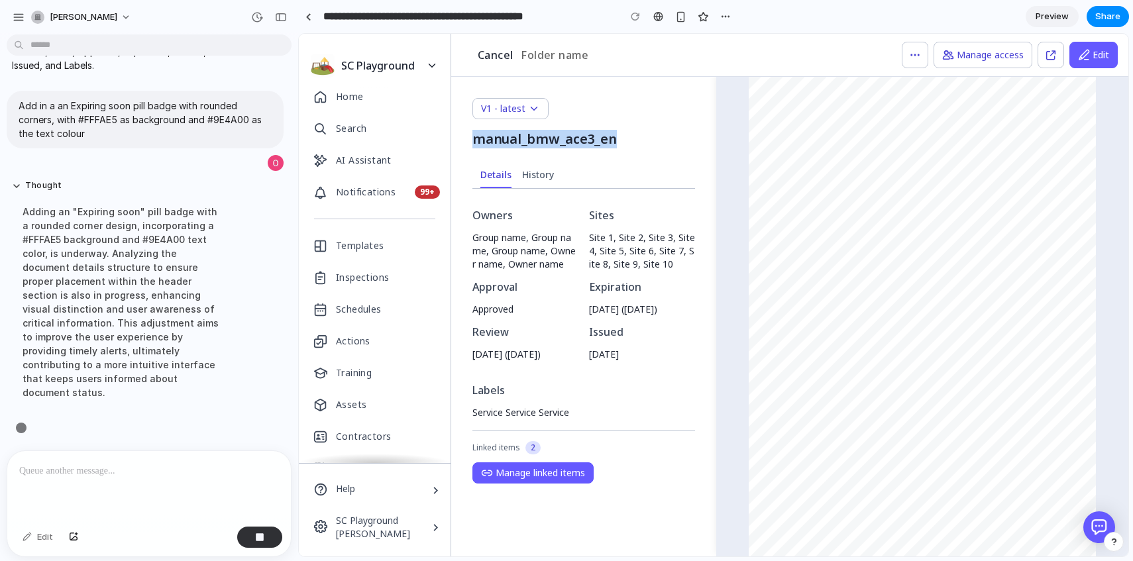
scroll to position [798, 0]
click at [565, 132] on span "manual_bmw_ace3_en" at bounding box center [544, 139] width 144 height 18
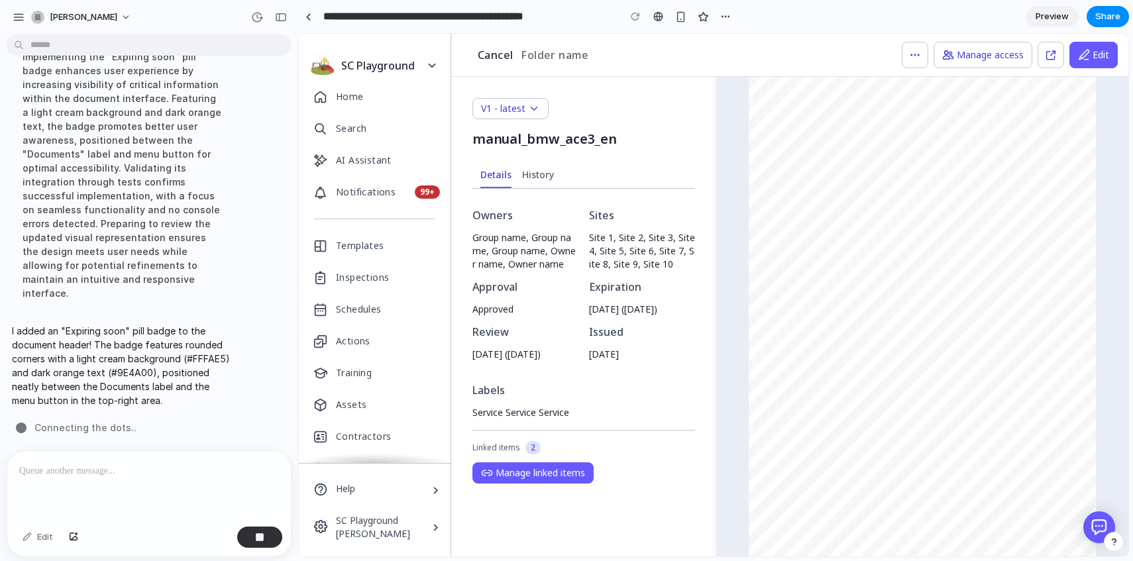
scroll to position [880, 0]
click at [260, 541] on div "button" at bounding box center [259, 537] width 9 height 9
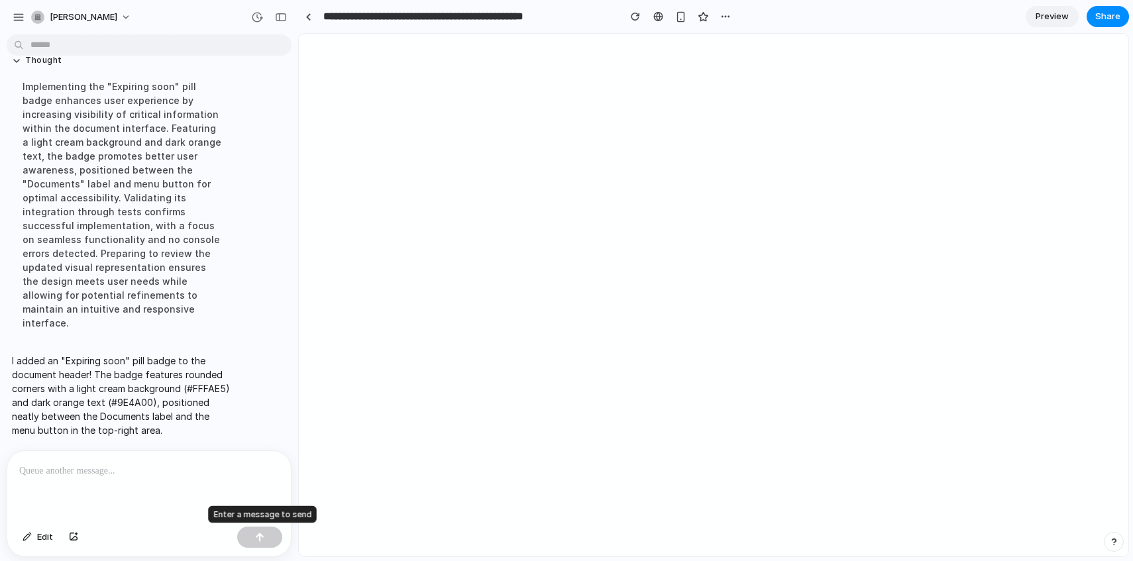
scroll to position [0, 0]
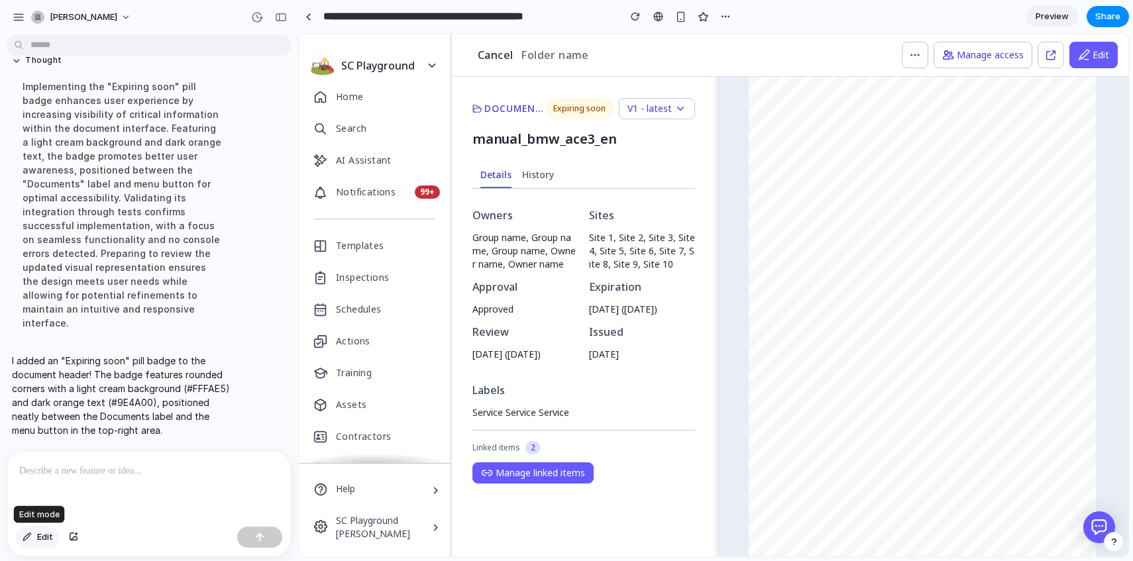
click at [31, 538] on div "button" at bounding box center [27, 537] width 9 height 8
click at [519, 103] on div at bounding box center [713, 295] width 829 height 522
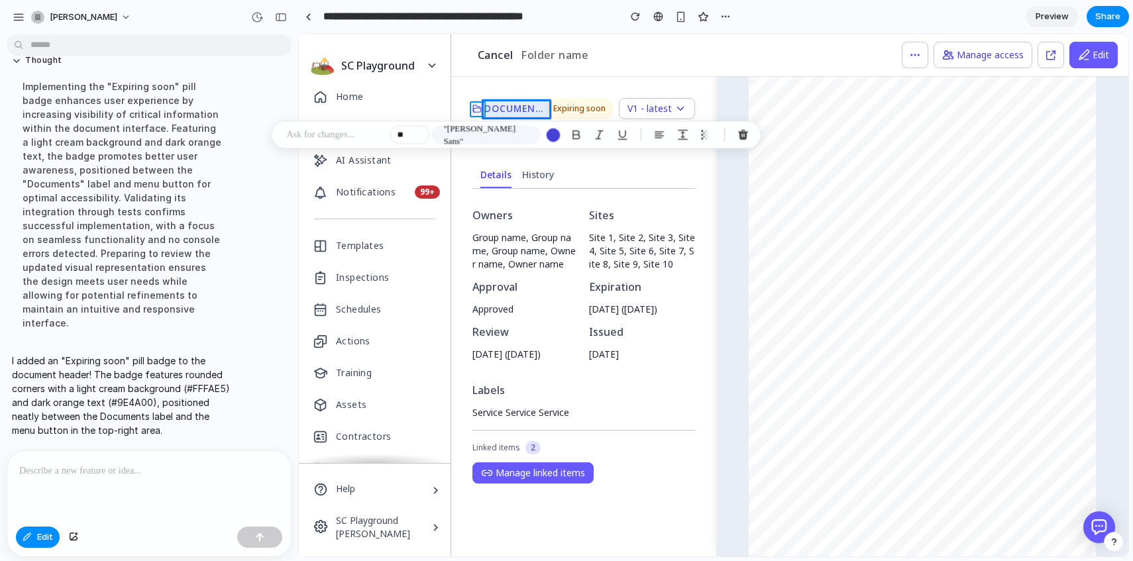
click at [478, 112] on div at bounding box center [713, 295] width 829 height 522
click at [484, 99] on div at bounding box center [713, 295] width 829 height 522
click at [670, 141] on button "button" at bounding box center [660, 139] width 21 height 21
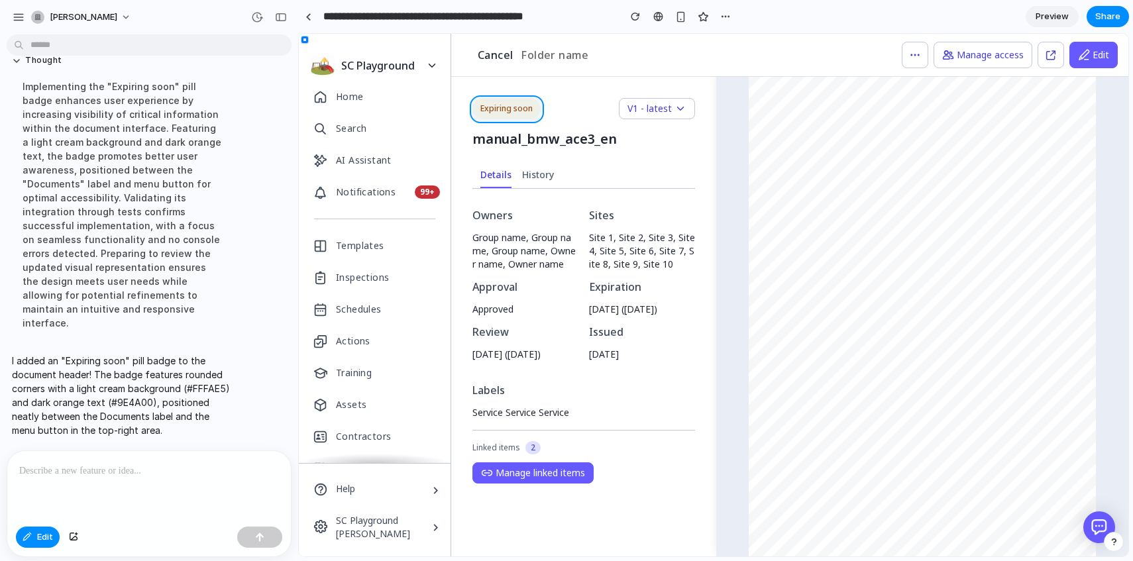
click at [533, 107] on div at bounding box center [713, 295] width 829 height 522
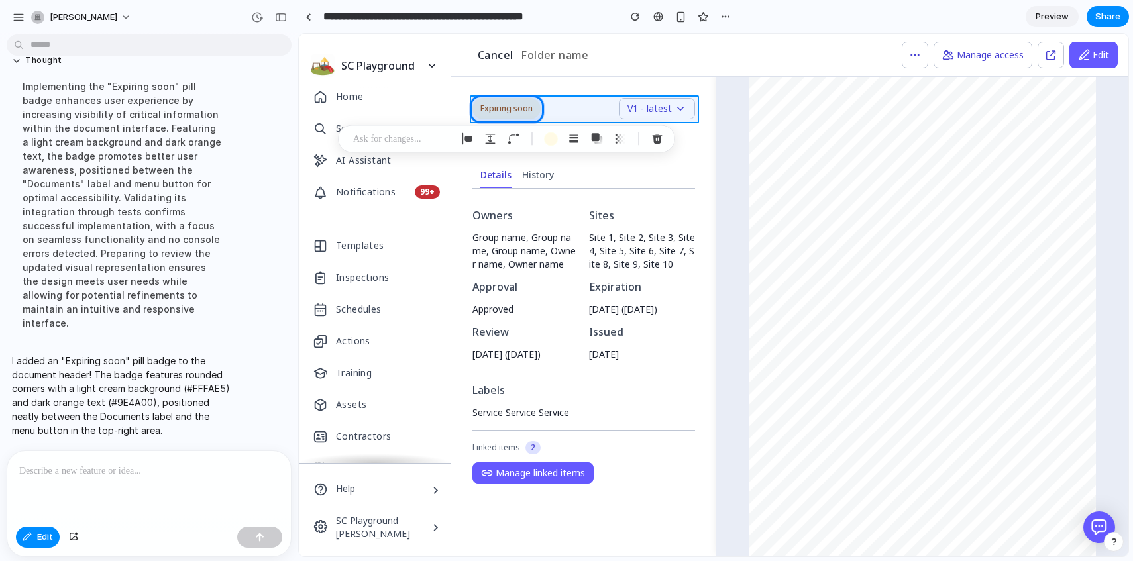
drag, startPoint x: 513, startPoint y: 107, endPoint x: 546, endPoint y: 106, distance: 33.1
click at [546, 106] on div at bounding box center [713, 295] width 829 height 522
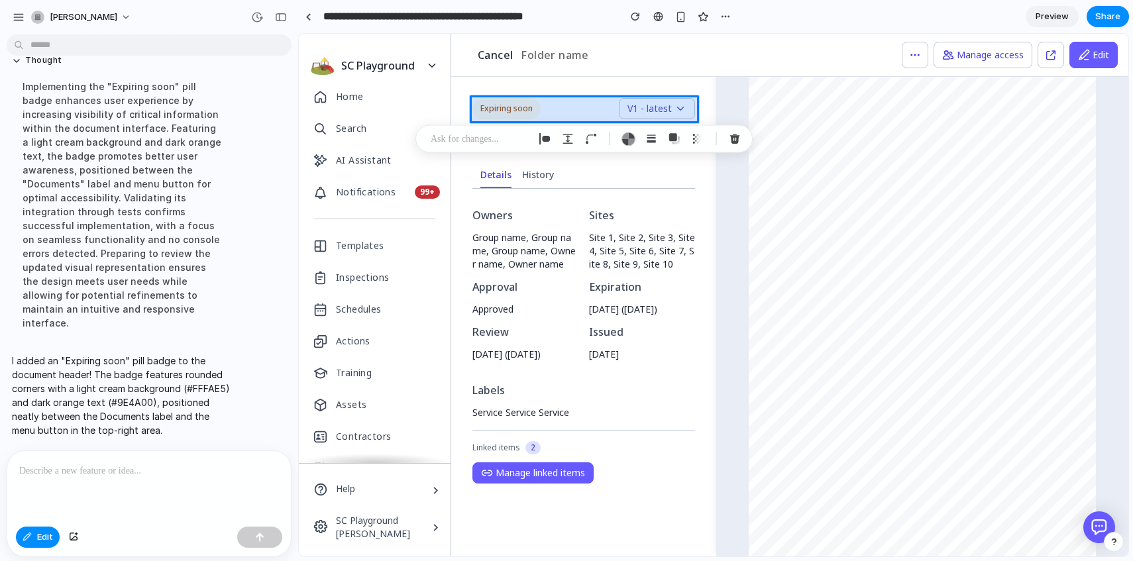
click at [602, 105] on div at bounding box center [713, 295] width 829 height 522
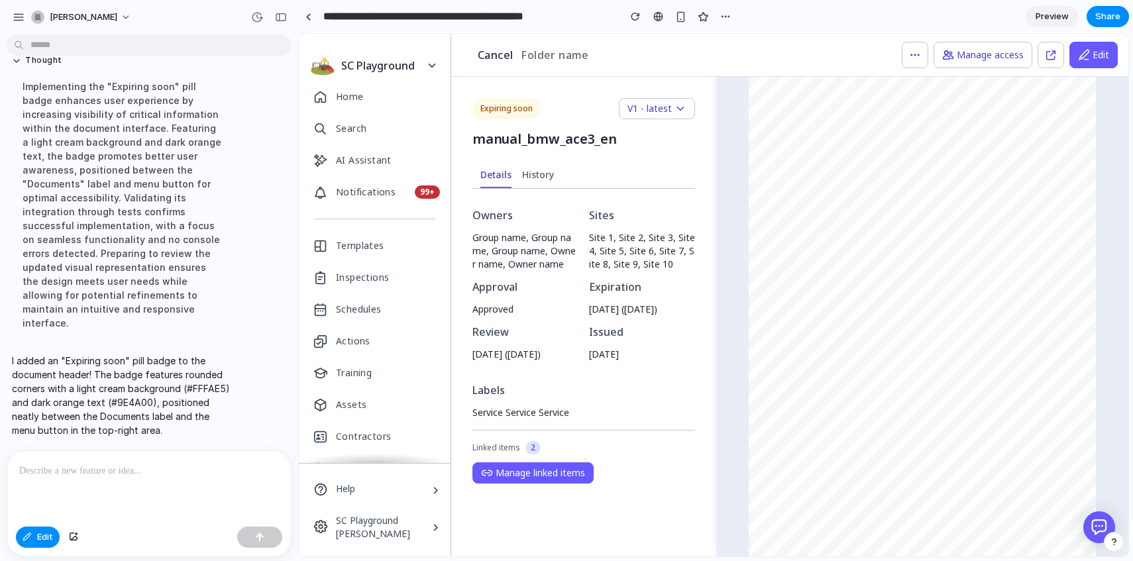
click at [95, 480] on div at bounding box center [149, 486] width 284 height 70
click at [133, 471] on p "**********" at bounding box center [149, 471] width 260 height 16
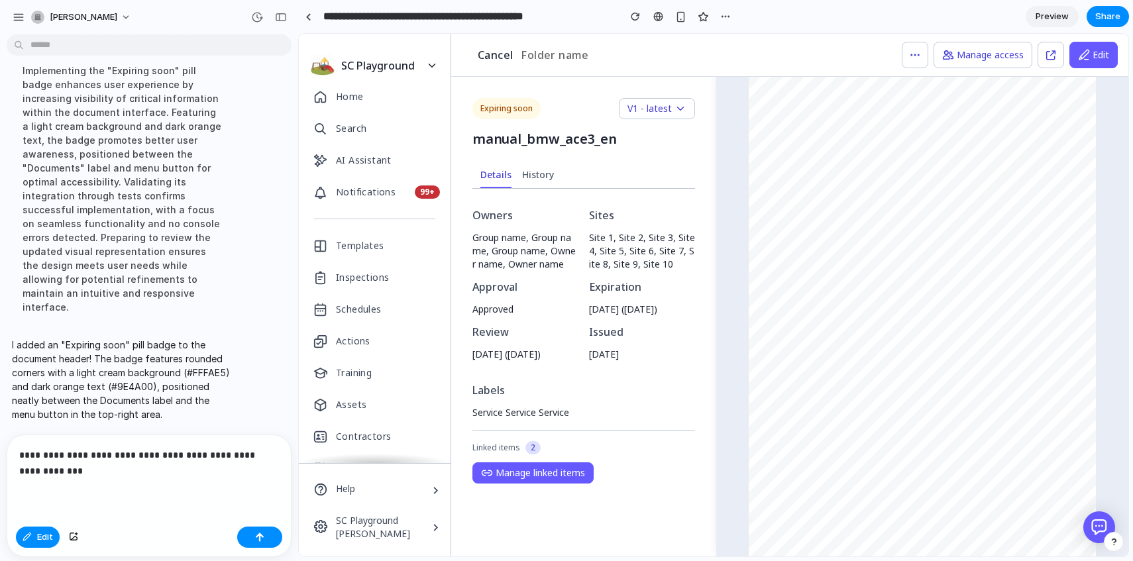
click at [15, 475] on div "**********" at bounding box center [149, 478] width 284 height 86
click at [262, 541] on div "button" at bounding box center [259, 537] width 9 height 9
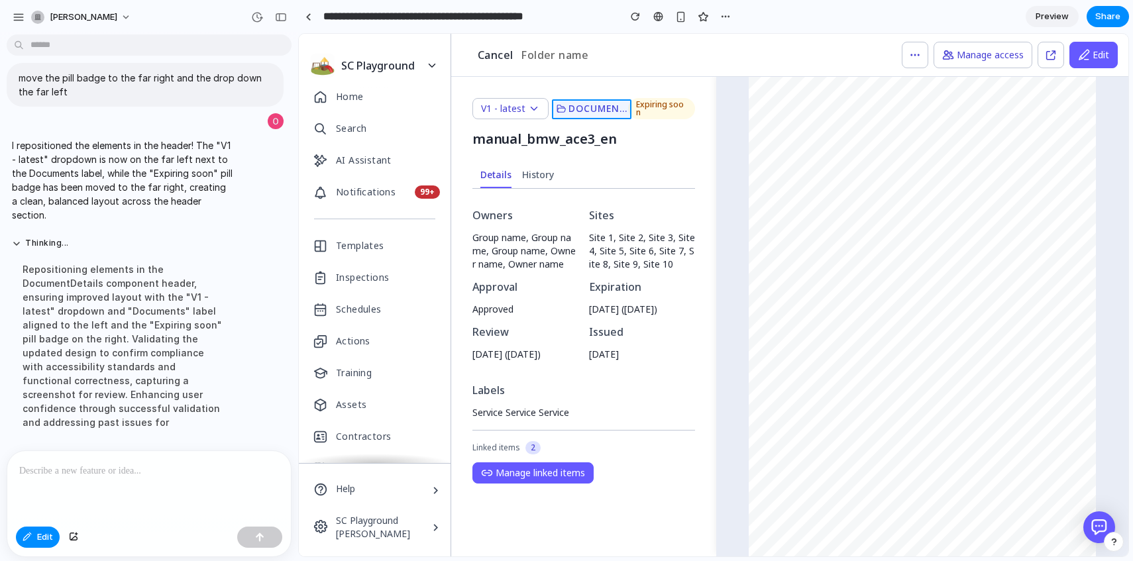
click at [565, 111] on div at bounding box center [713, 295] width 829 height 522
click at [59, 483] on div at bounding box center [149, 486] width 284 height 70
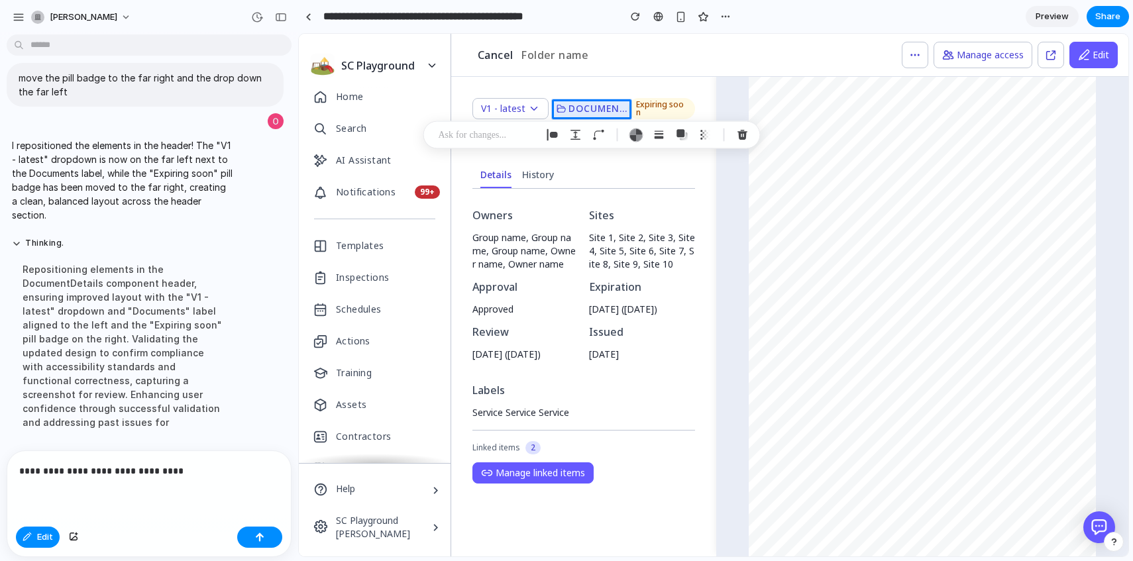
click at [64, 472] on p "**********" at bounding box center [149, 471] width 260 height 16
click at [119, 470] on p "**********" at bounding box center [149, 471] width 260 height 16
click at [143, 470] on p "**********" at bounding box center [149, 471] width 260 height 16
click at [168, 471] on p "**********" at bounding box center [149, 471] width 260 height 16
click at [609, 109] on div at bounding box center [713, 295] width 829 height 522
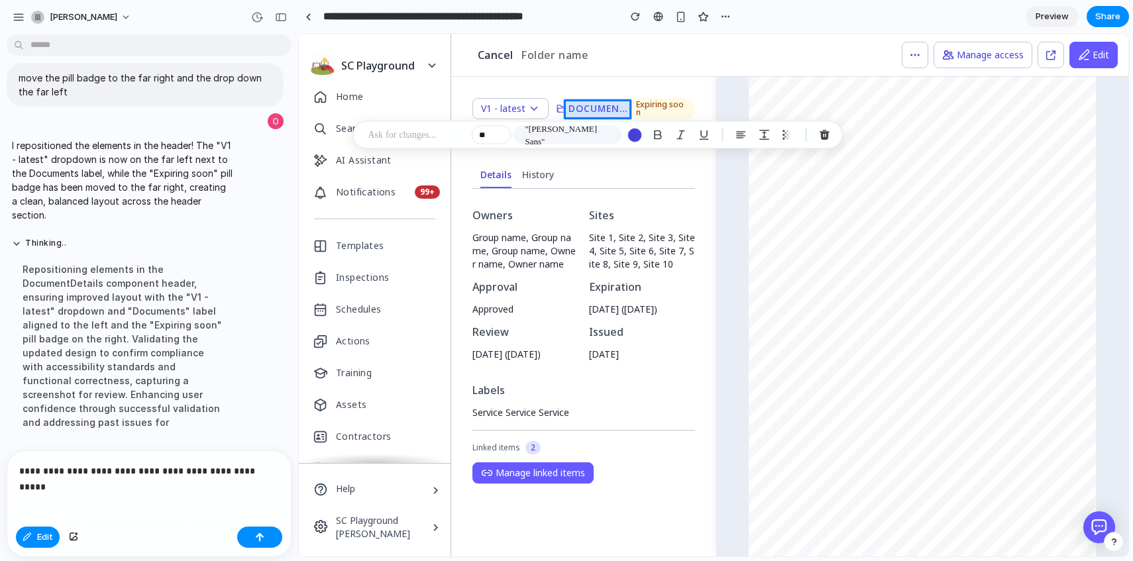
click at [609, 109] on div at bounding box center [713, 295] width 829 height 522
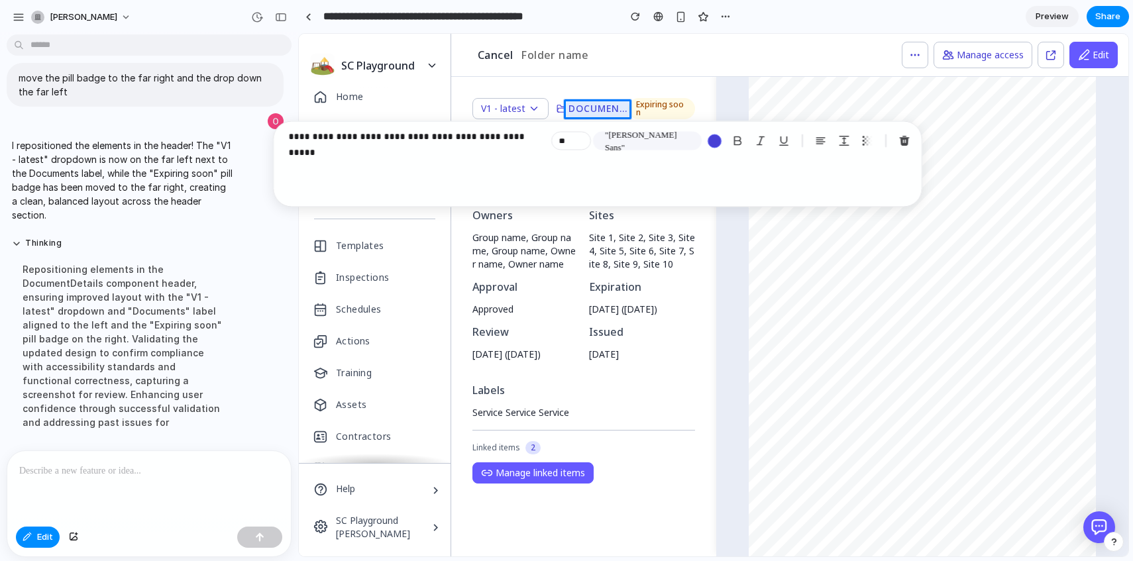
click at [475, 163] on div "**********" at bounding box center [597, 164] width 649 height 86
click at [493, 154] on div "**********" at bounding box center [597, 164] width 649 height 86
click at [497, 141] on p "**********" at bounding box center [417, 137] width 258 height 16
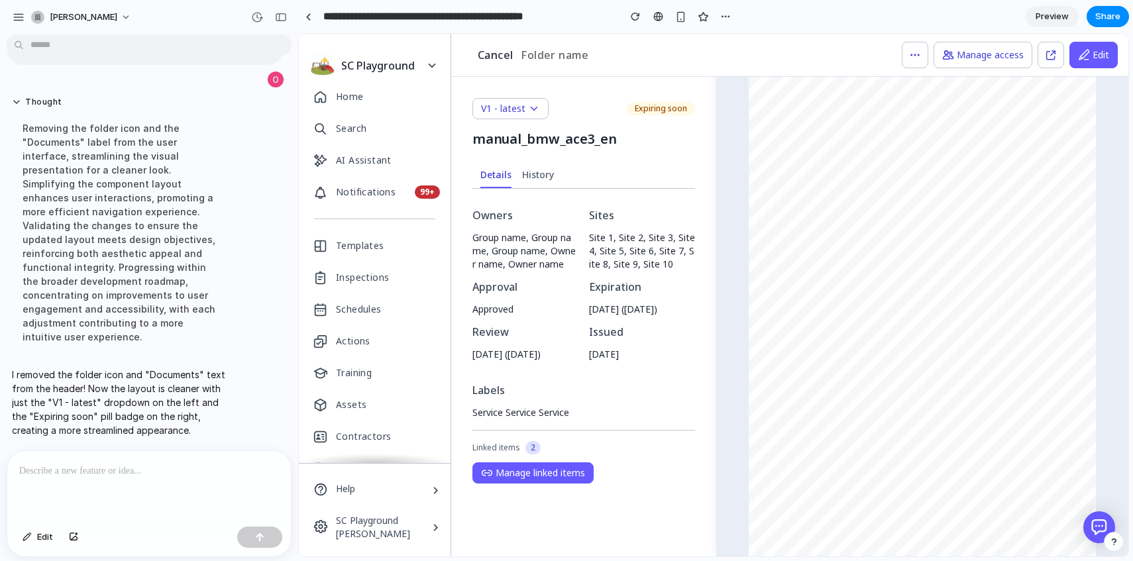
scroll to position [1277, 0]
click at [517, 134] on span "manual_bmw_ace3_en" at bounding box center [544, 139] width 144 height 18
click at [544, 150] on div "V1 - latest Expiring soon manual_bmw_ace3_en Details History Owners Group name,…" at bounding box center [583, 317] width 265 height 480
click at [40, 539] on span "Edit" at bounding box center [45, 537] width 16 height 13
click at [572, 140] on div at bounding box center [713, 295] width 829 height 522
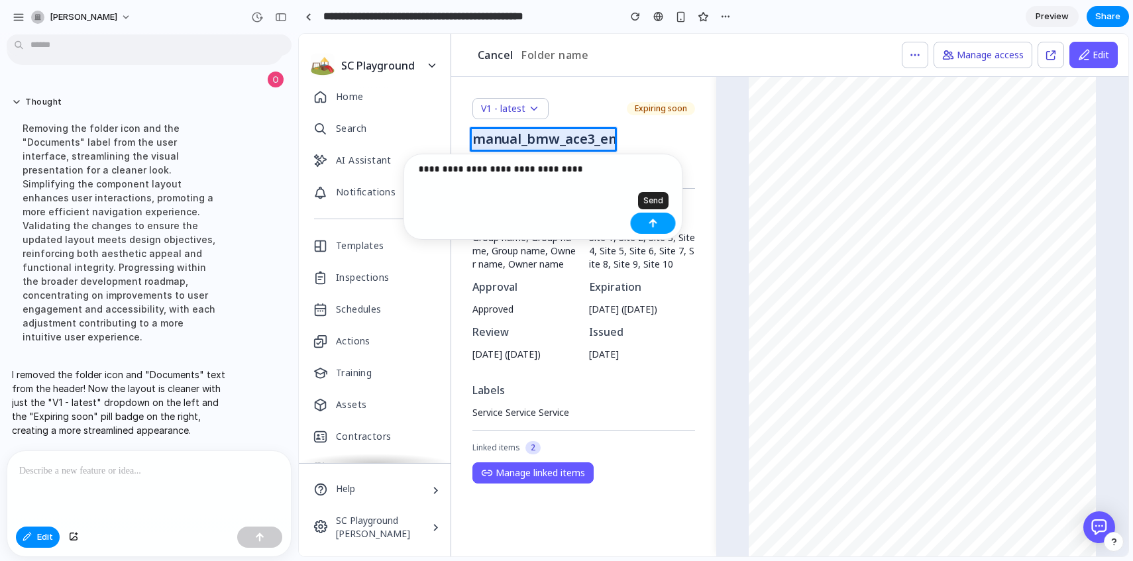
click at [652, 221] on div "button" at bounding box center [652, 223] width 9 height 9
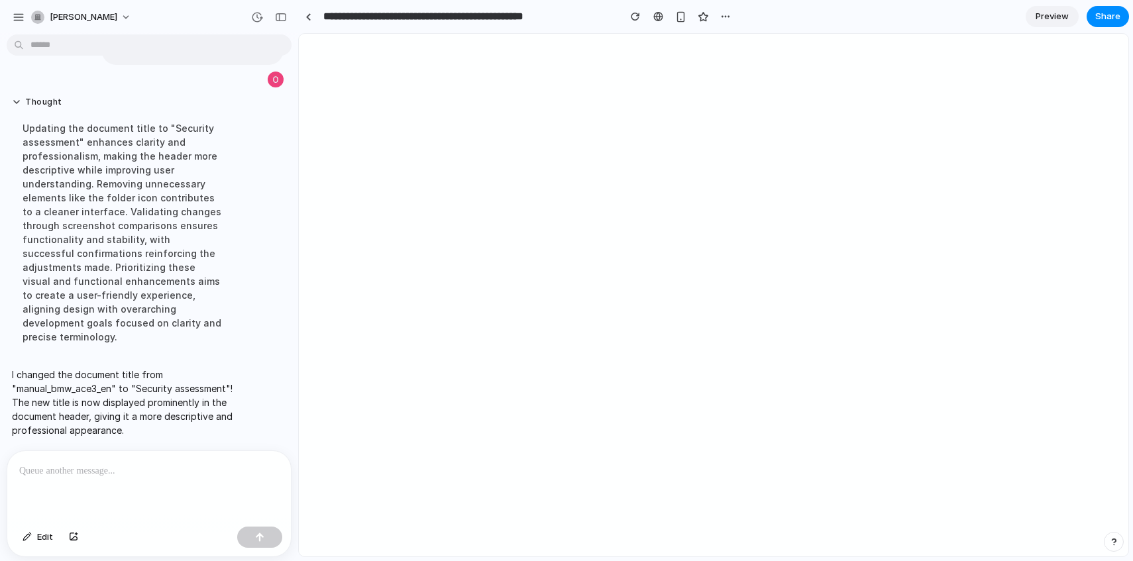
scroll to position [0, 0]
